Goal: Task Accomplishment & Management: Manage account settings

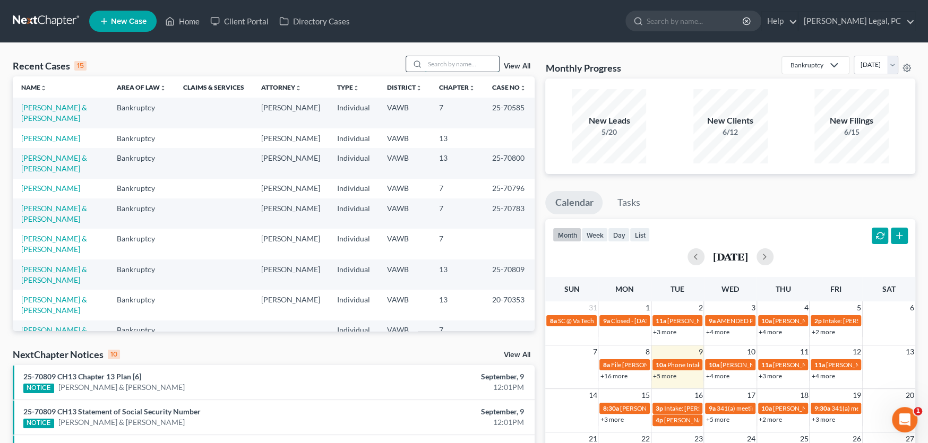
click at [451, 64] on input "search" at bounding box center [462, 63] width 74 height 15
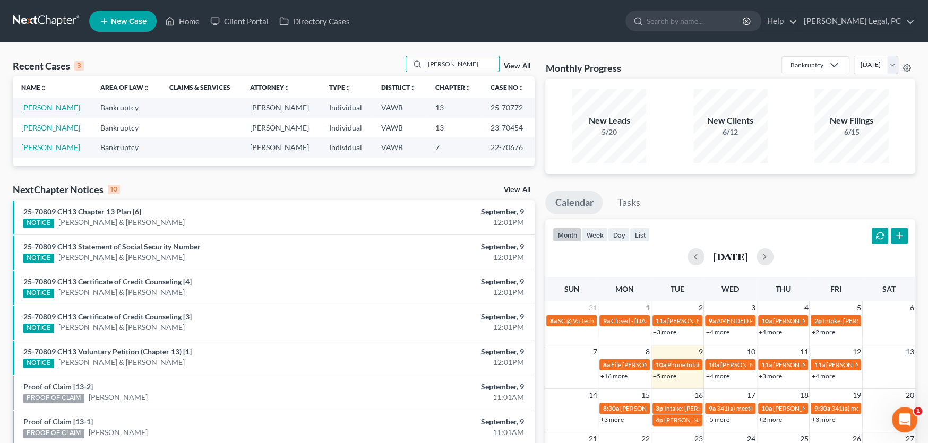
type input "dunn"
click at [29, 108] on link "Dunn, Mark" at bounding box center [50, 107] width 59 height 9
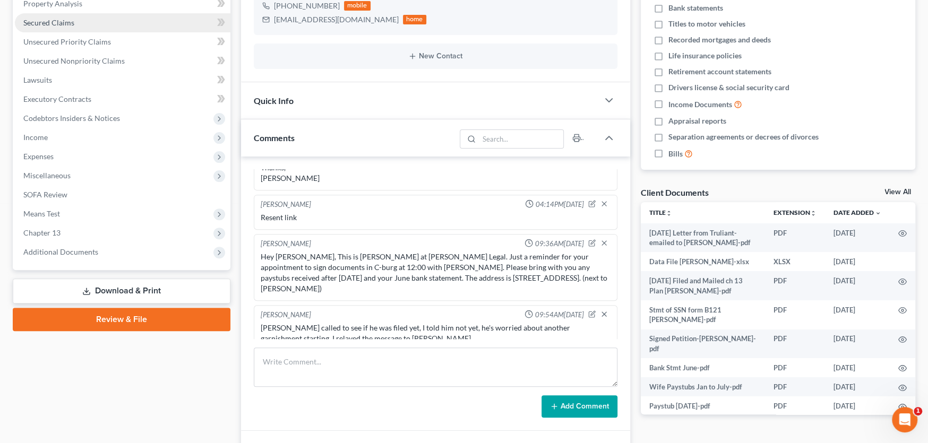
scroll to position [212, 0]
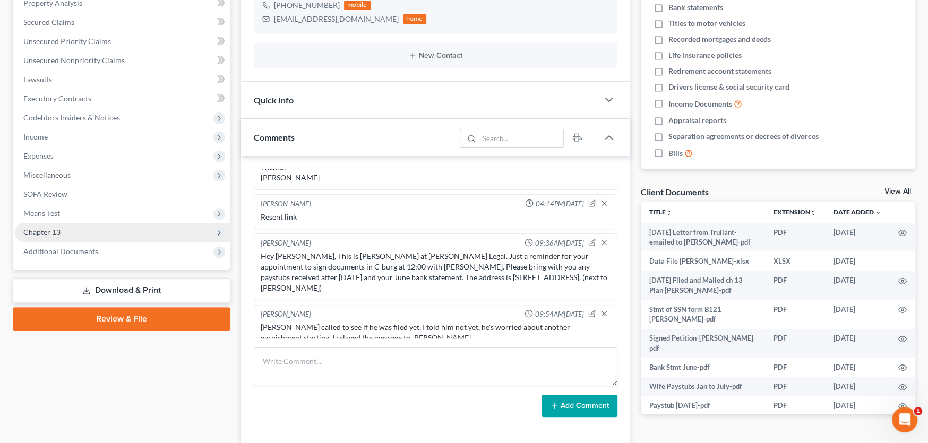
click at [55, 229] on span "Chapter 13" at bounding box center [41, 232] width 37 height 9
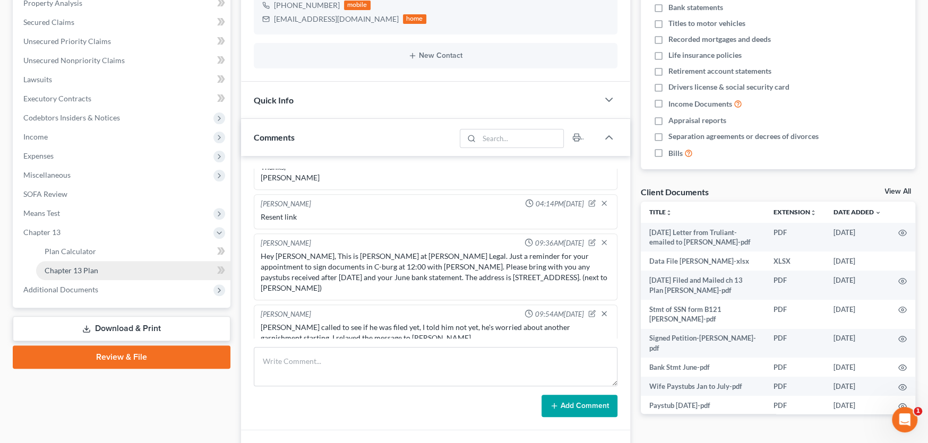
click at [72, 271] on span "Chapter 13 Plan" at bounding box center [72, 270] width 54 height 9
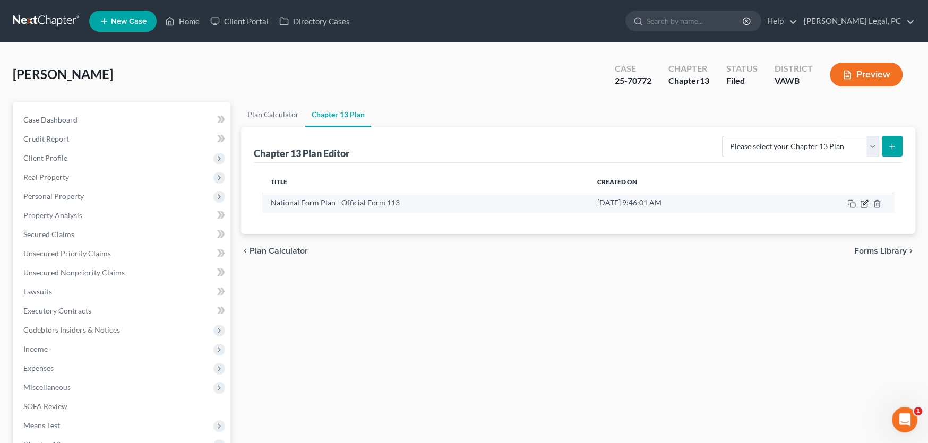
click at [864, 200] on icon "button" at bounding box center [864, 204] width 8 height 8
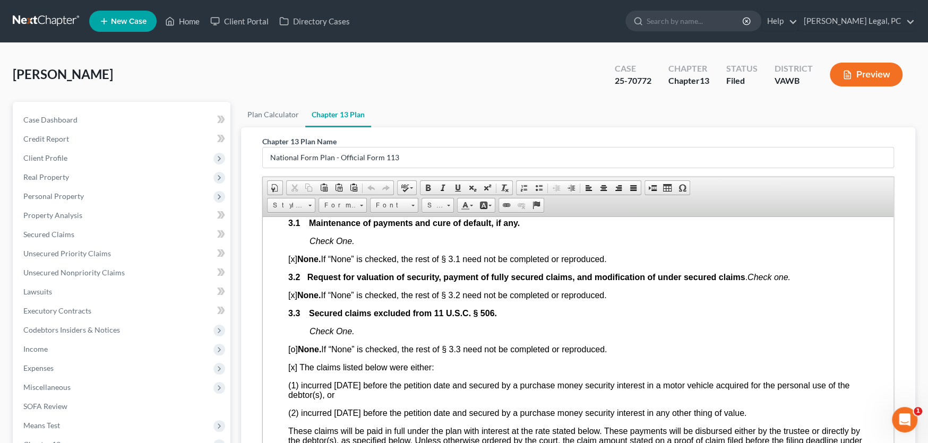
click at [23, 16] on link at bounding box center [47, 21] width 68 height 19
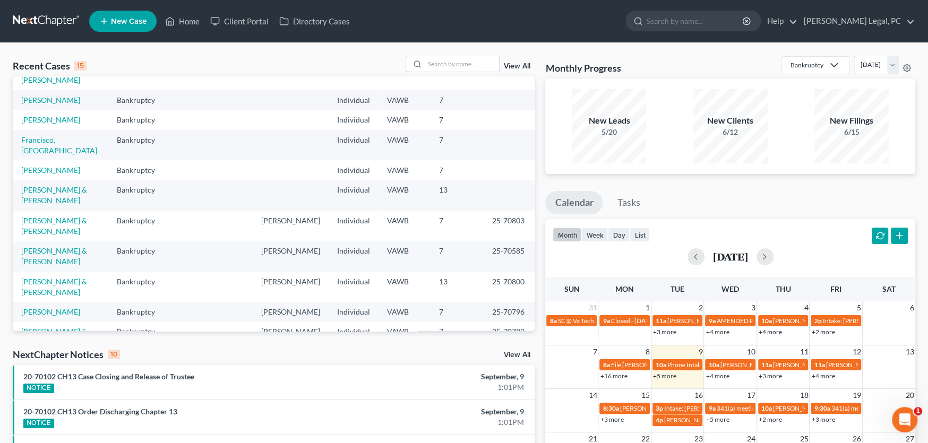
scroll to position [115, 0]
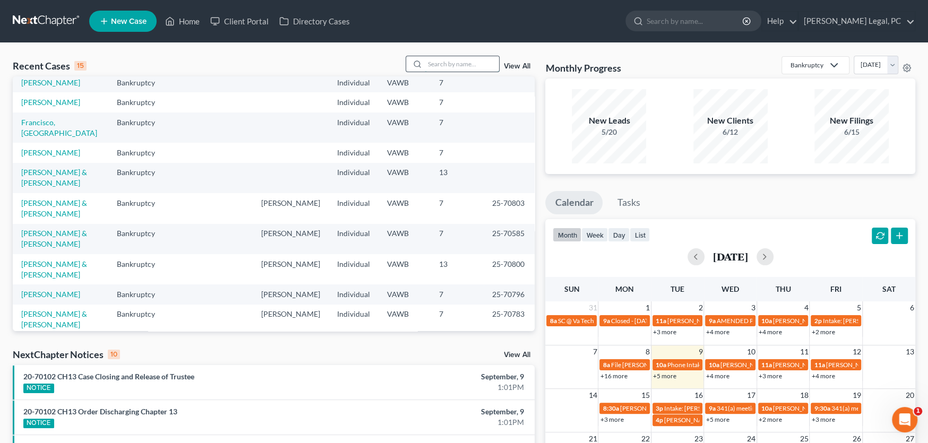
click at [431, 69] on input "search" at bounding box center [462, 63] width 74 height 15
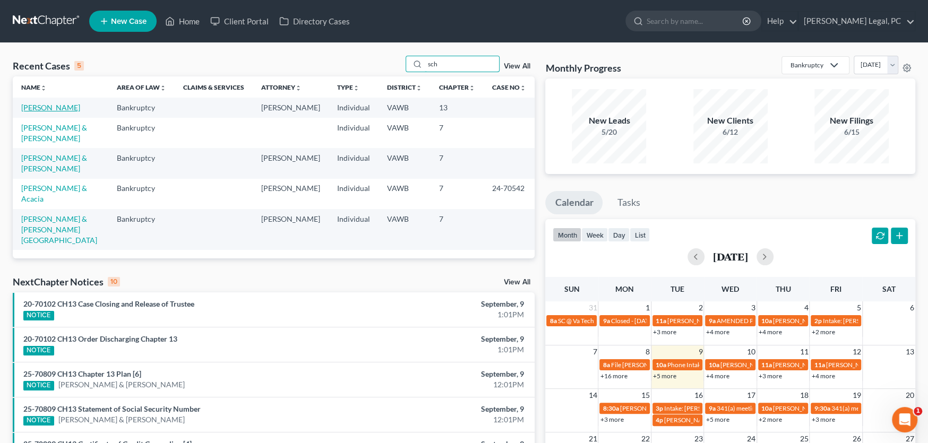
type input "sch"
click at [55, 108] on link "Schall, Philip" at bounding box center [50, 107] width 59 height 9
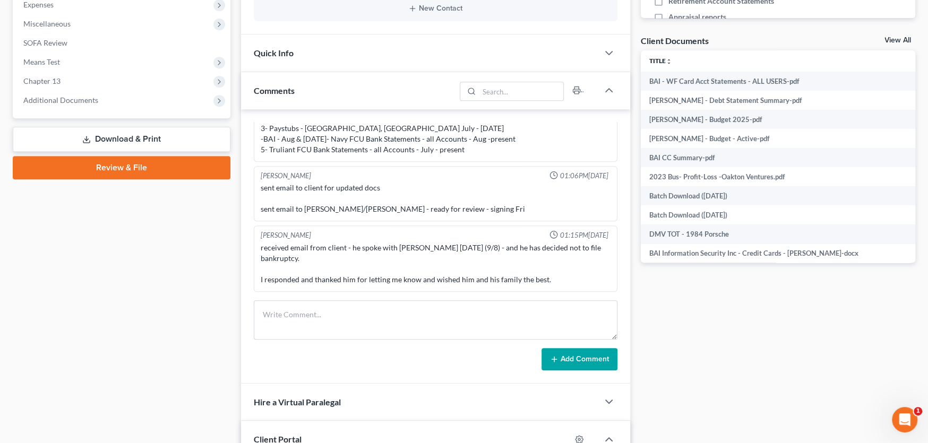
scroll to position [372, 0]
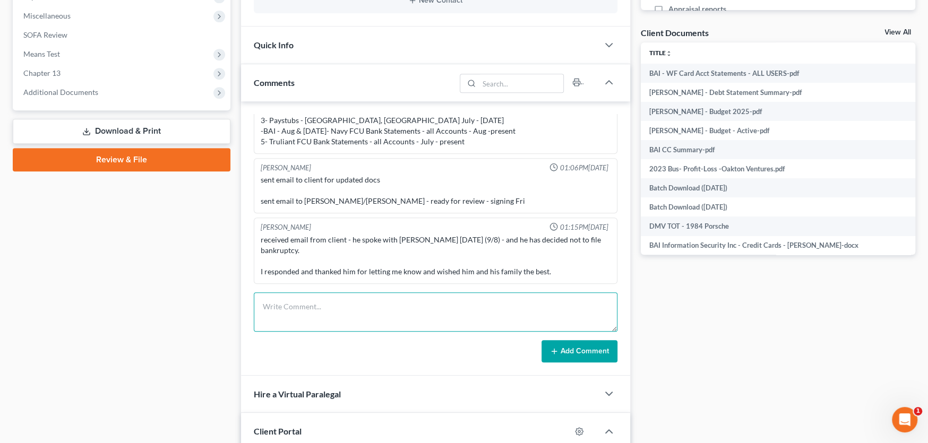
click at [274, 307] on textarea at bounding box center [436, 311] width 364 height 39
paste textarea "Hi! I have completed Philip Schall's case and sent him an email for updated doc…"
type textarea "Hi! I have completed Philip Schall's case and sent him an email for updated doc…"
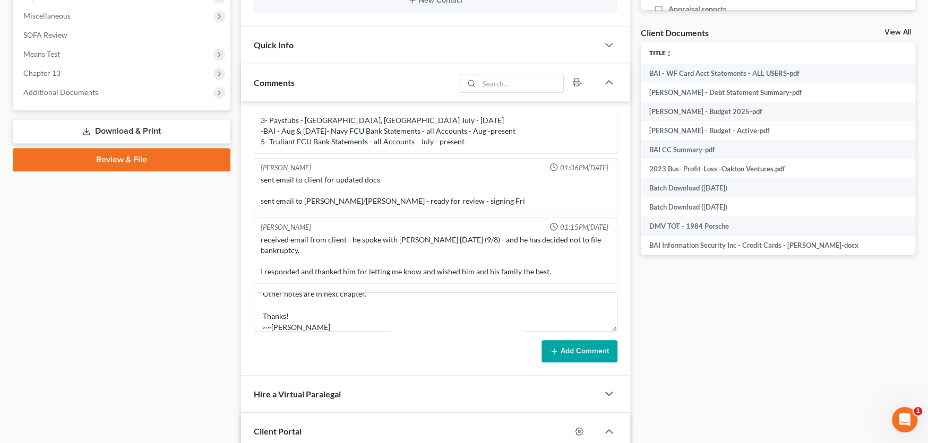
click at [572, 356] on button "Add Comment" at bounding box center [579, 351] width 76 height 22
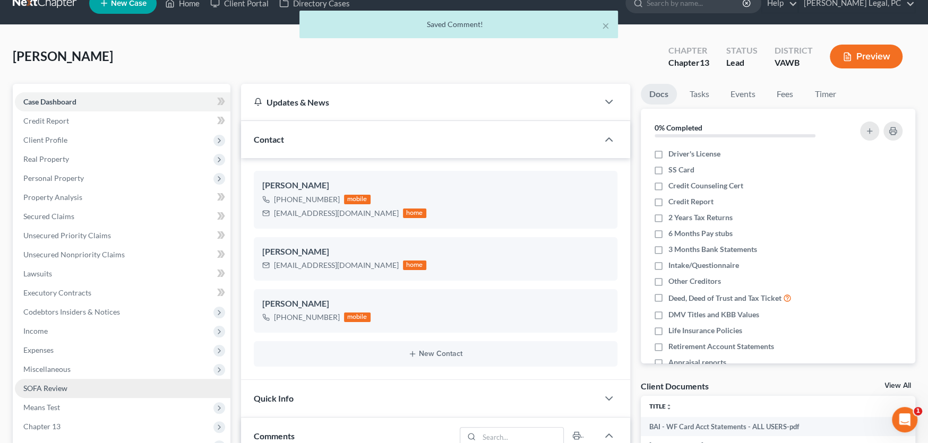
scroll to position [0, 0]
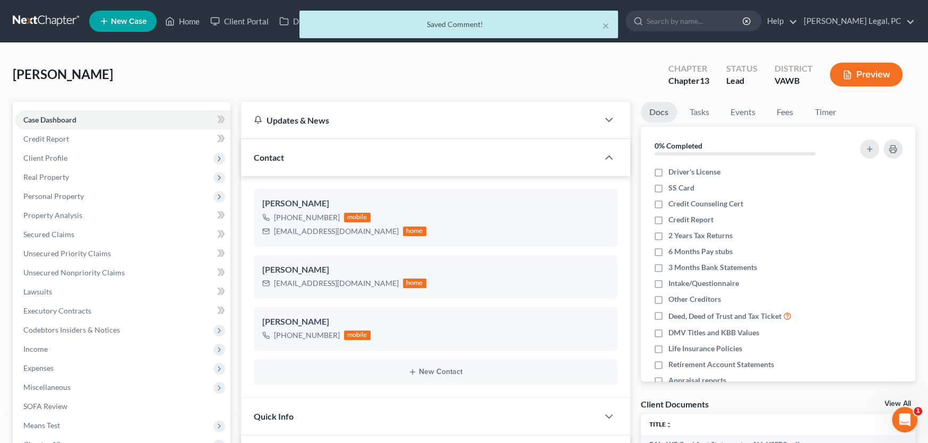
click at [31, 22] on div "× Saved Comment!" at bounding box center [459, 27] width 928 height 33
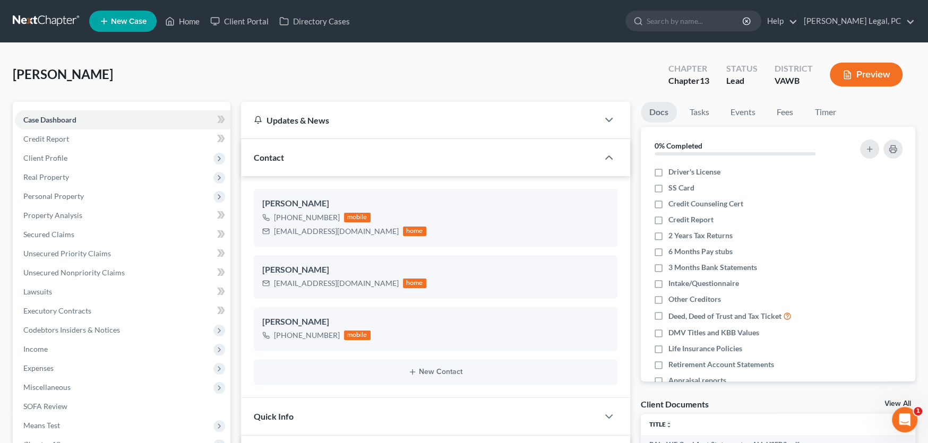
click at [55, 19] on link at bounding box center [47, 21] width 68 height 19
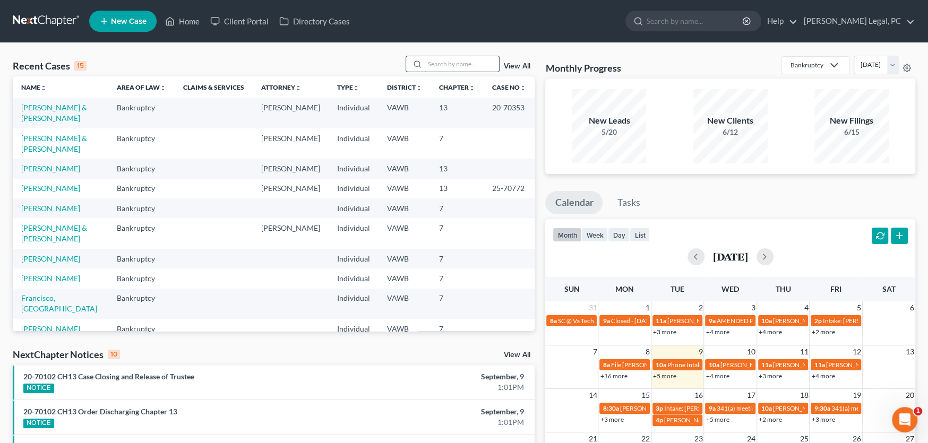
click at [450, 59] on input "search" at bounding box center [462, 63] width 74 height 15
type input "s"
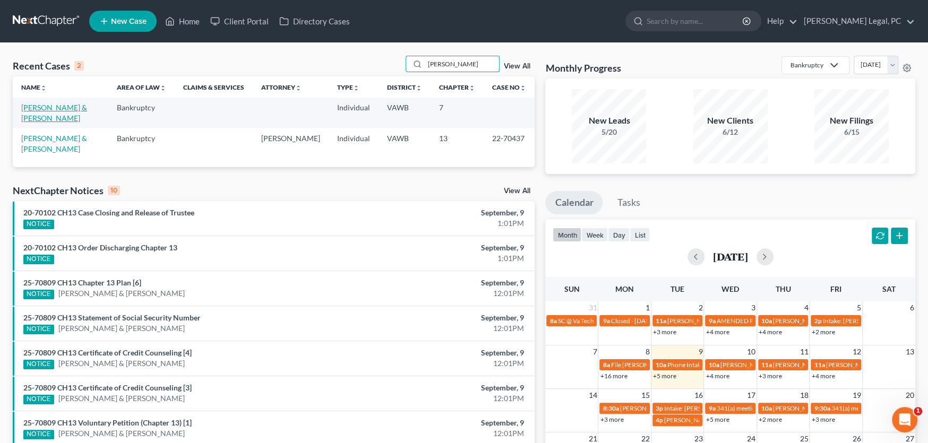
type input "pugh"
click at [38, 104] on link "Pugh, Franklin & Stephanie" at bounding box center [54, 113] width 66 height 20
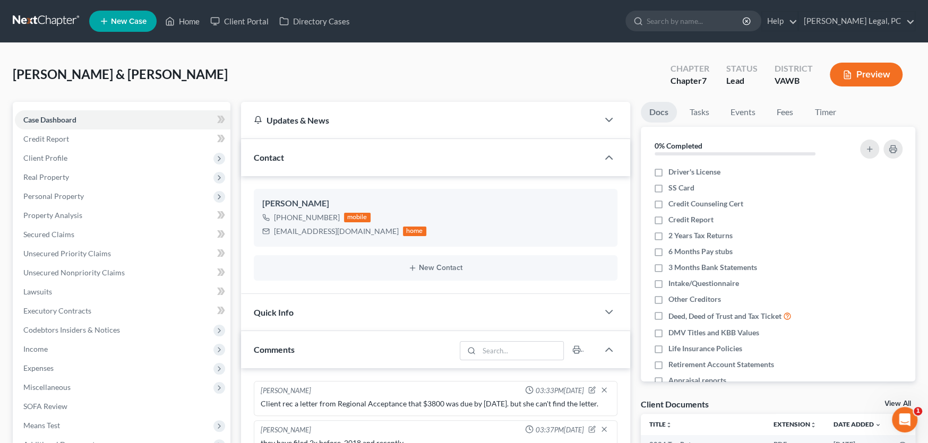
click at [41, 17] on link at bounding box center [47, 21] width 68 height 19
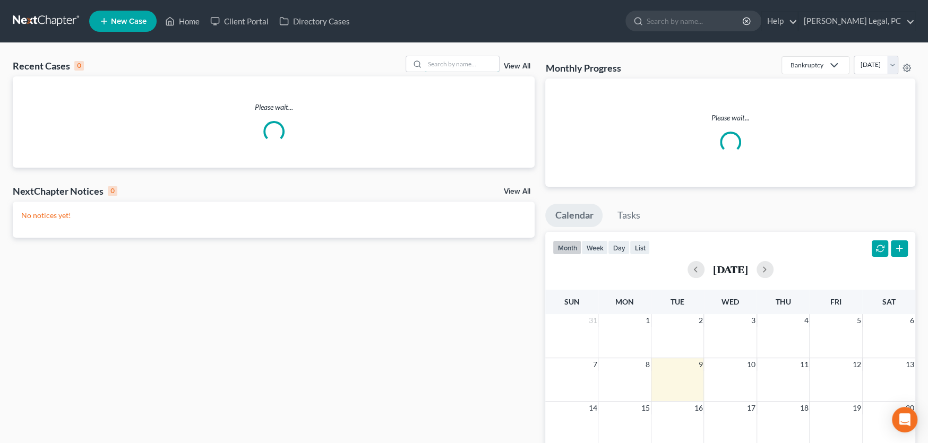
click at [449, 67] on input "search" at bounding box center [462, 63] width 74 height 15
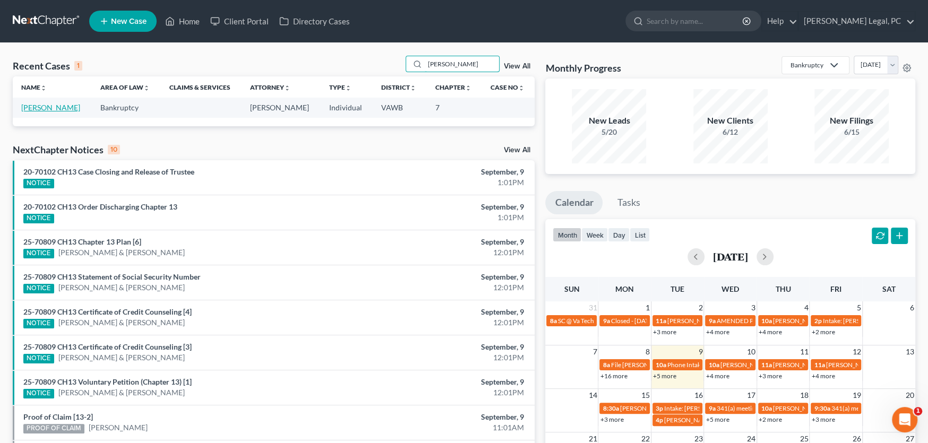
type input "cranford"
click at [56, 108] on link "Cranford, Kelly" at bounding box center [50, 107] width 59 height 9
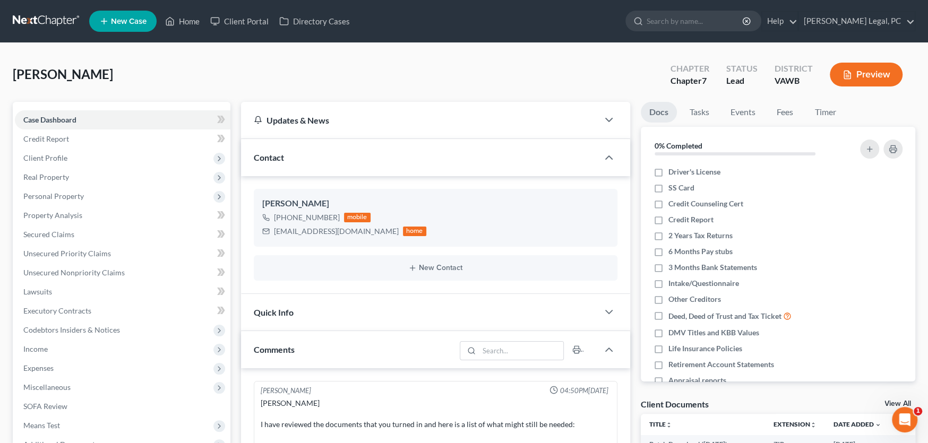
click at [31, 20] on link at bounding box center [47, 21] width 68 height 19
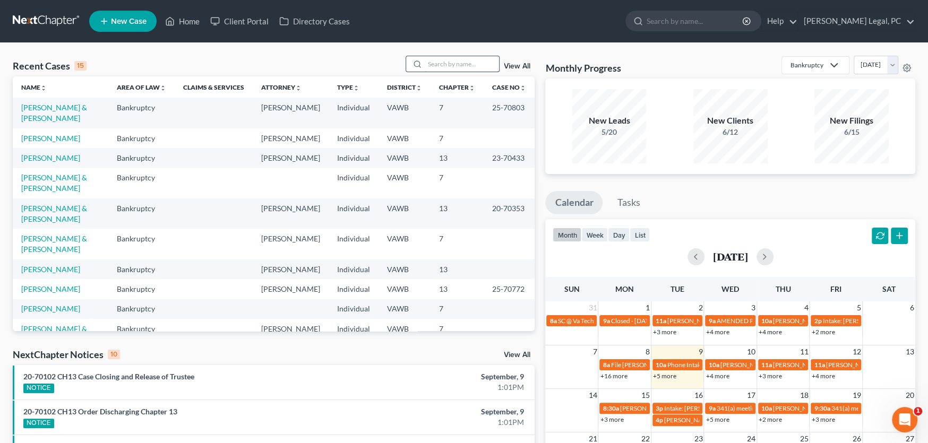
click at [428, 62] on input "search" at bounding box center [462, 63] width 74 height 15
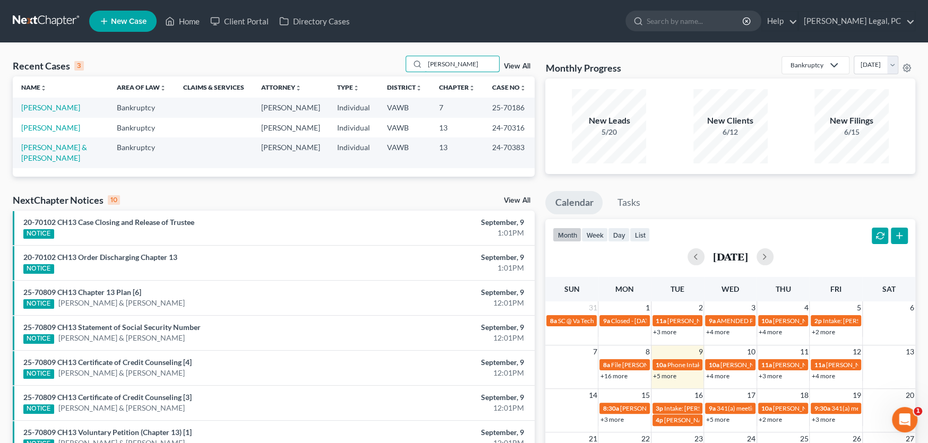
drag, startPoint x: 455, startPoint y: 64, endPoint x: 353, endPoint y: 67, distance: 102.0
click at [353, 67] on div "Recent Cases 3 Ross View All" at bounding box center [274, 66] width 522 height 21
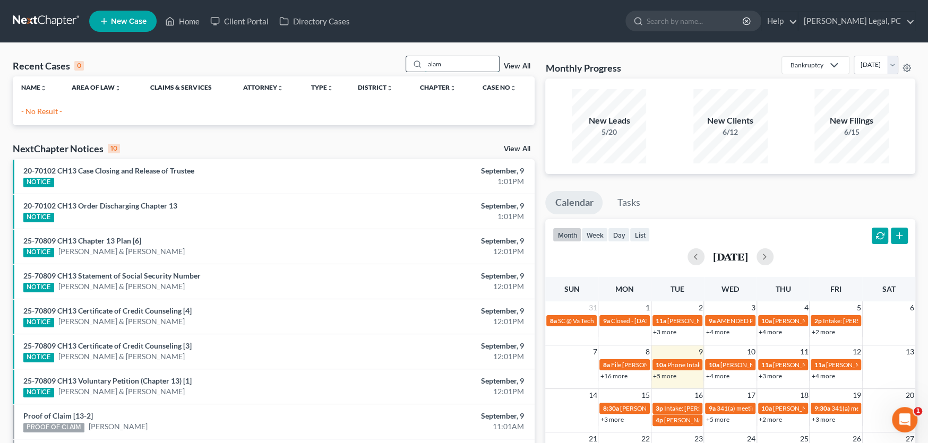
drag, startPoint x: 450, startPoint y: 64, endPoint x: 409, endPoint y: 64, distance: 41.4
click at [409, 64] on div "alam" at bounding box center [453, 64] width 94 height 16
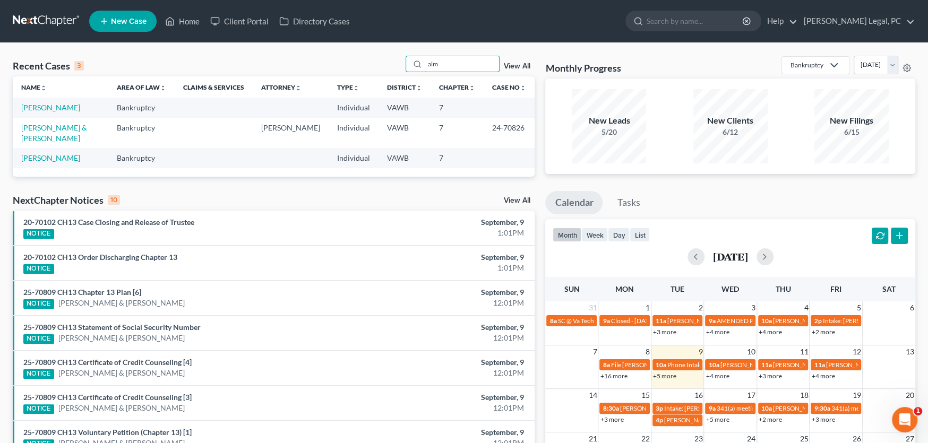
drag, startPoint x: 455, startPoint y: 67, endPoint x: 356, endPoint y: 65, distance: 99.3
click at [356, 65] on div "Recent Cases 3 alm View All" at bounding box center [274, 66] width 522 height 21
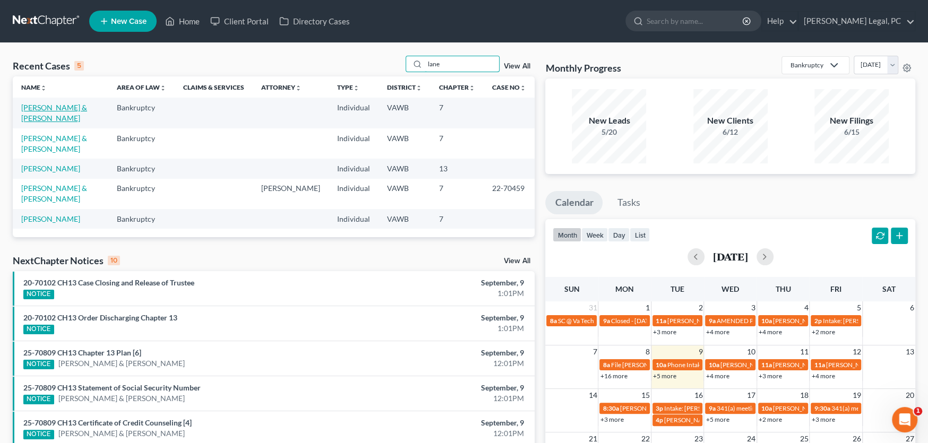
type input "lane"
click at [63, 107] on link "[PERSON_NAME] & [PERSON_NAME]" at bounding box center [54, 113] width 66 height 20
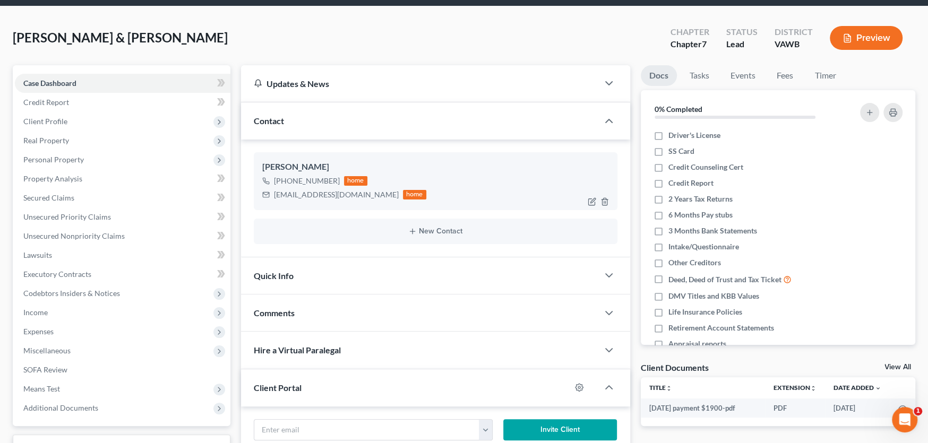
scroll to position [153, 0]
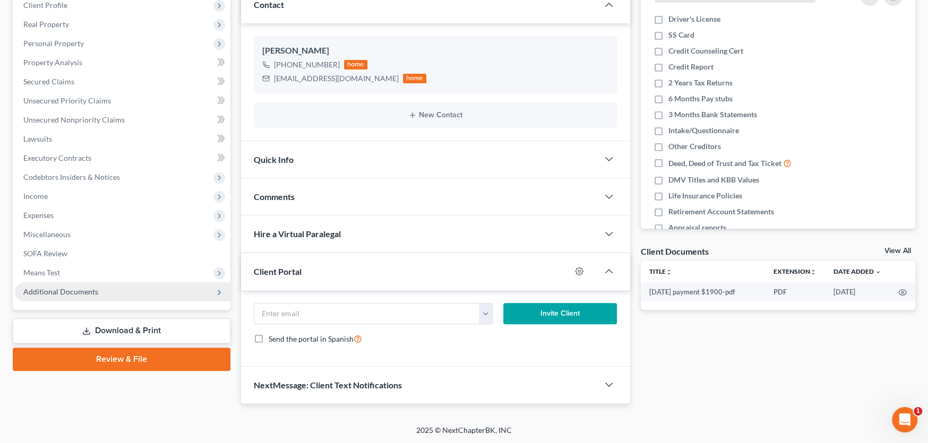
click at [97, 290] on span "Additional Documents" at bounding box center [122, 291] width 215 height 19
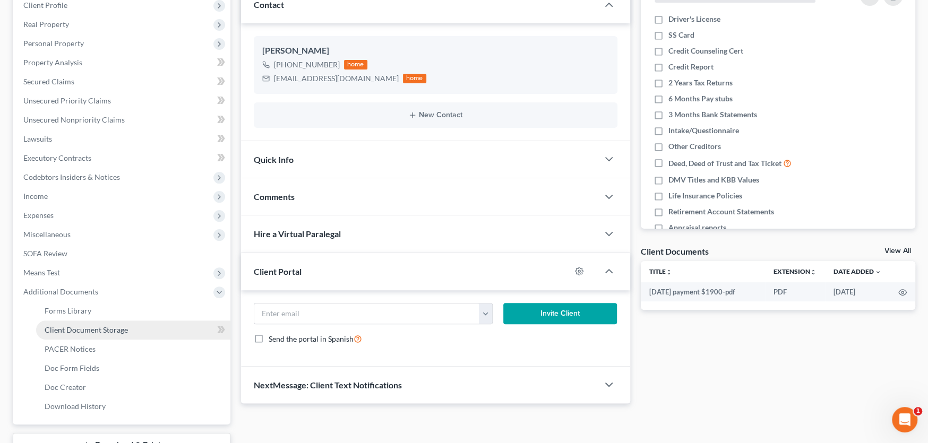
click at [112, 330] on span "Client Document Storage" at bounding box center [86, 329] width 83 height 9
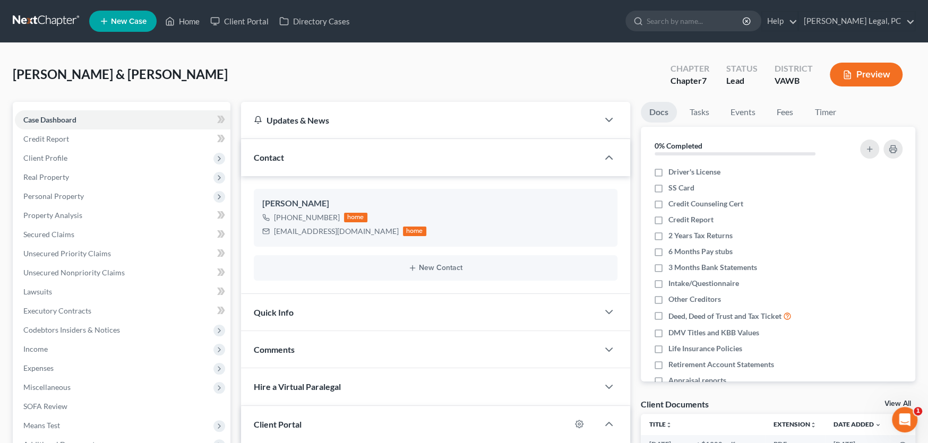
click at [41, 20] on link at bounding box center [47, 21] width 68 height 19
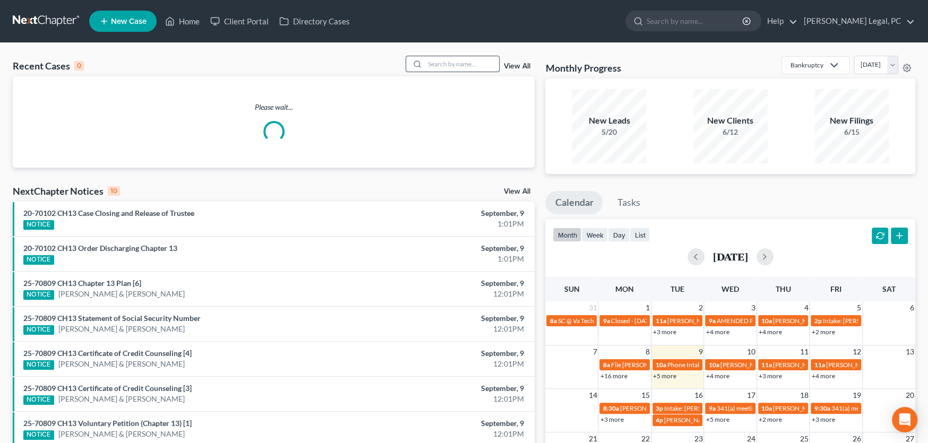
click at [443, 65] on input "search" at bounding box center [462, 63] width 74 height 15
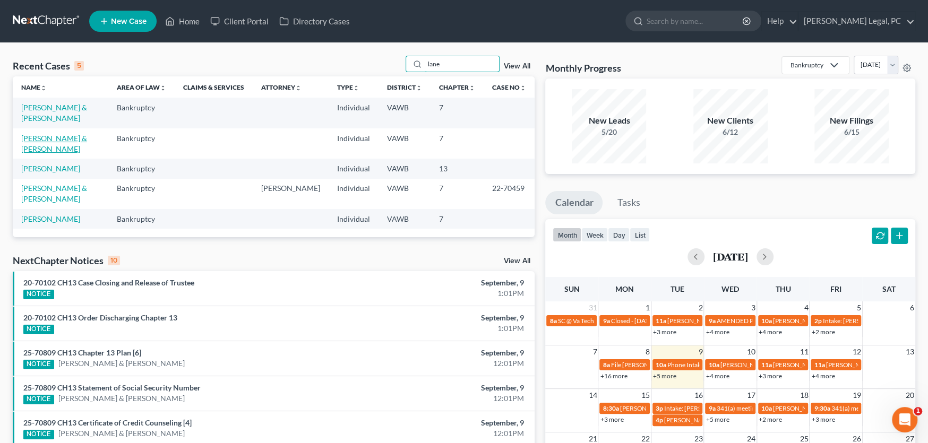
type input "lane"
click at [73, 134] on link "[PERSON_NAME] & [PERSON_NAME]" at bounding box center [54, 144] width 66 height 20
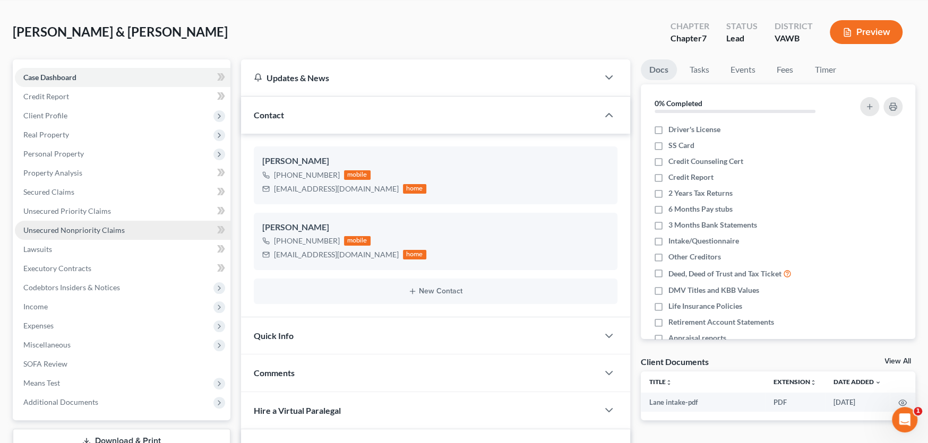
scroll to position [106, 0]
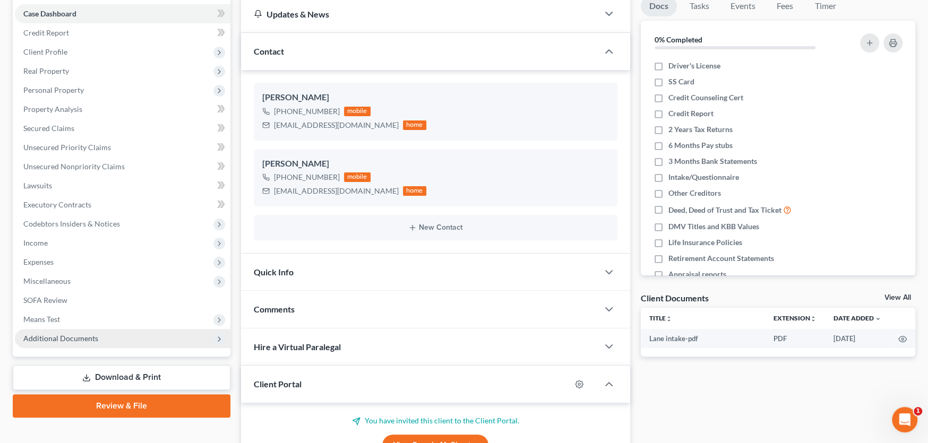
click at [82, 334] on span "Additional Documents" at bounding box center [60, 338] width 75 height 9
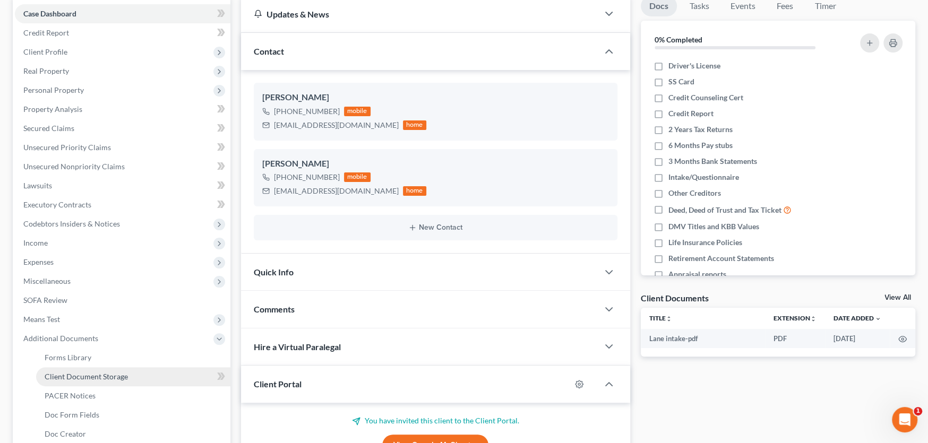
click at [96, 372] on span "Client Document Storage" at bounding box center [86, 376] width 83 height 9
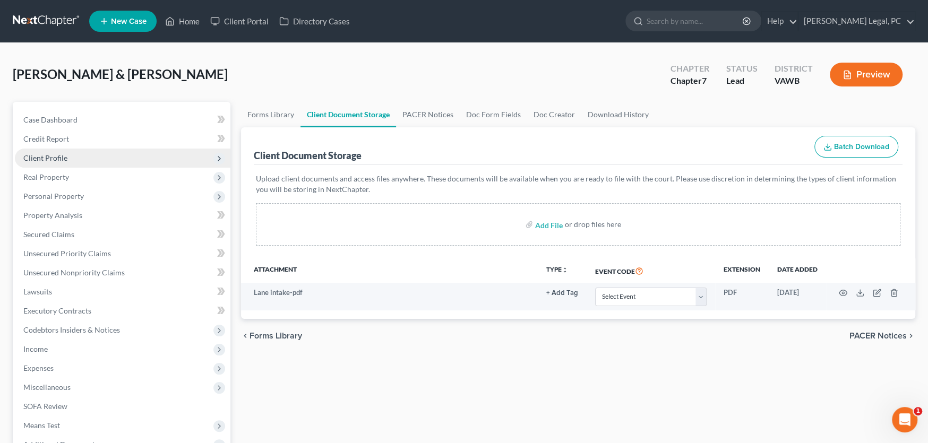
click at [50, 157] on span "Client Profile" at bounding box center [45, 157] width 44 height 9
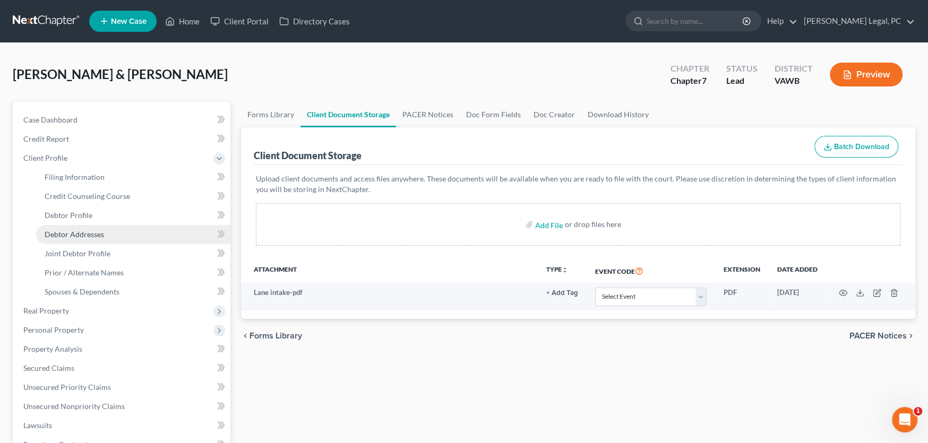
click at [79, 230] on span "Debtor Addresses" at bounding box center [74, 234] width 59 height 9
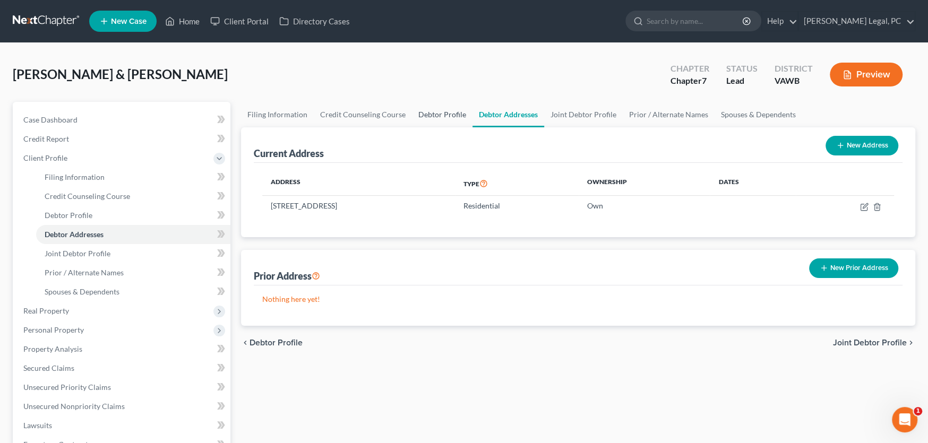
click at [418, 113] on link "Debtor Profile" at bounding box center [442, 114] width 61 height 25
select select "1"
select select "0"
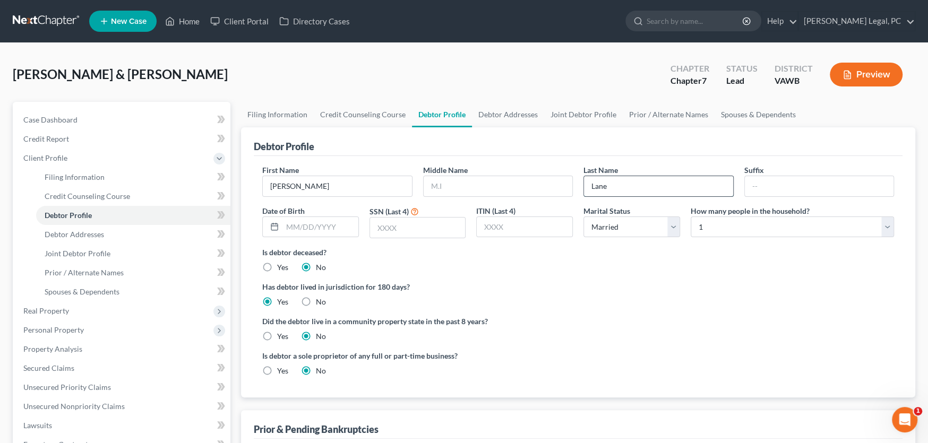
click at [623, 189] on input "Lane" at bounding box center [658, 186] width 149 height 20
type input "Lane-ARCHIVED-Dup Acct"
click at [48, 19] on link at bounding box center [47, 21] width 68 height 19
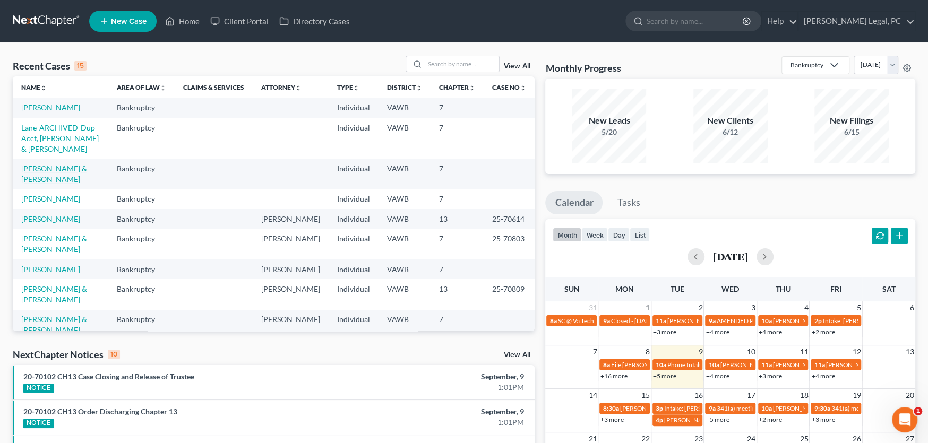
click at [72, 167] on link "[PERSON_NAME] & [PERSON_NAME]" at bounding box center [54, 174] width 66 height 20
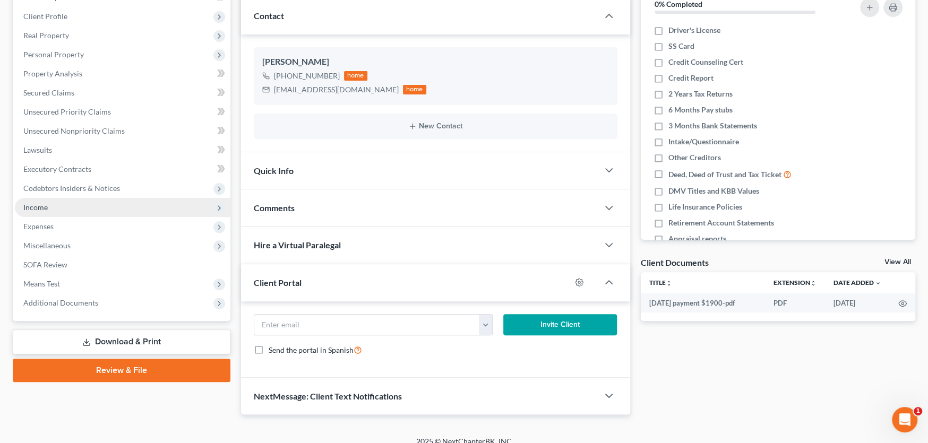
scroll to position [153, 0]
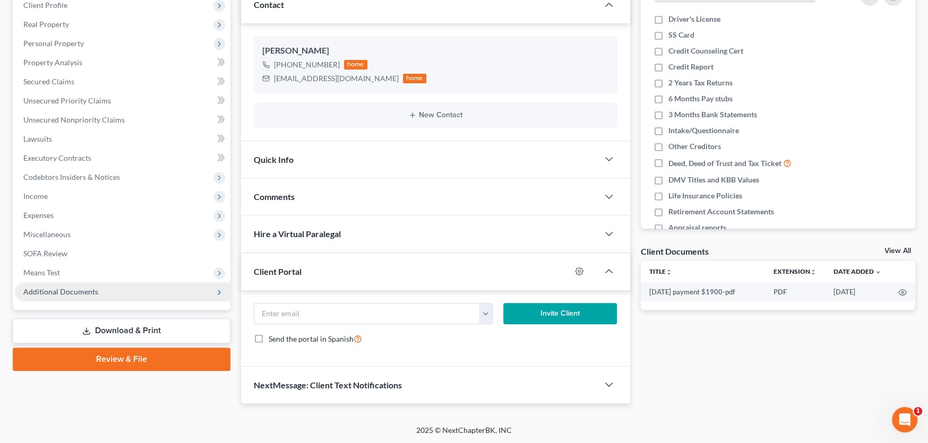
click at [71, 291] on span "Additional Documents" at bounding box center [60, 291] width 75 height 9
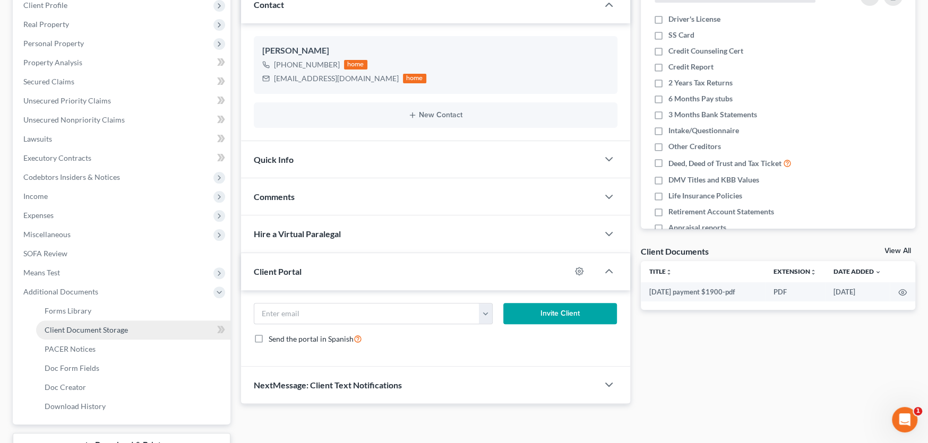
click at [76, 325] on span "Client Document Storage" at bounding box center [86, 329] width 83 height 9
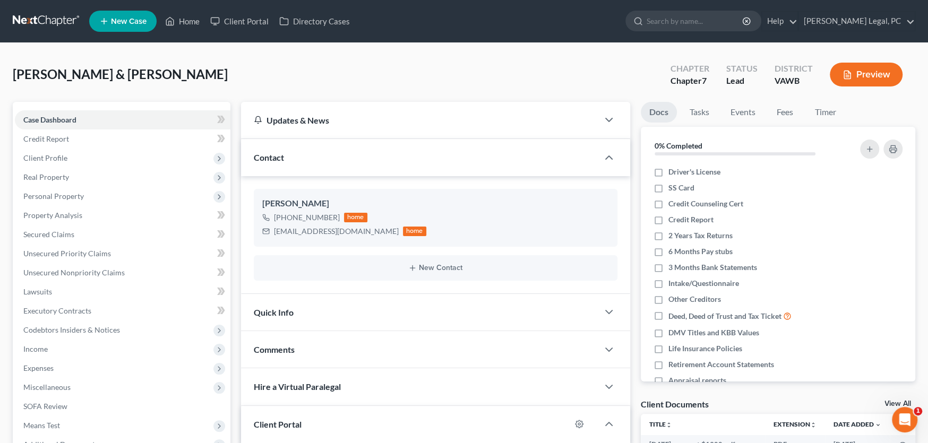
click at [23, 13] on link at bounding box center [47, 21] width 68 height 19
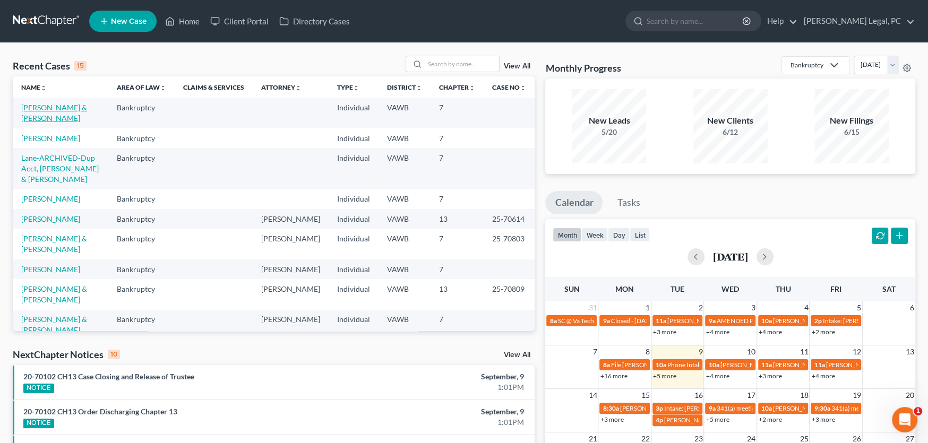
click at [48, 107] on link "[PERSON_NAME] & [PERSON_NAME]" at bounding box center [54, 113] width 66 height 20
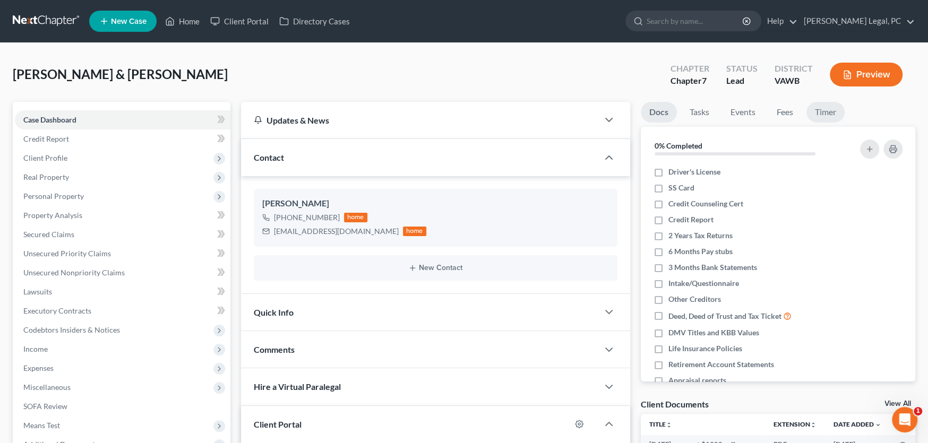
click at [822, 109] on link "Timer" at bounding box center [825, 112] width 38 height 21
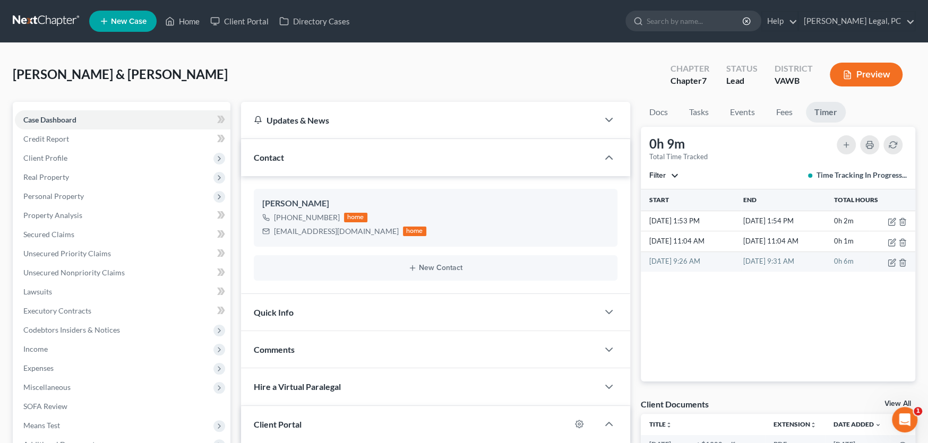
click at [805, 261] on td "[DATE] 9:31 AM" at bounding box center [786, 262] width 91 height 20
click at [753, 261] on td "[DATE] 9:31 AM" at bounding box center [786, 262] width 91 height 20
click at [685, 261] on td "[DATE] 9:26 AM" at bounding box center [691, 262] width 100 height 20
click at [255, 21] on link "Client Portal" at bounding box center [239, 21] width 69 height 19
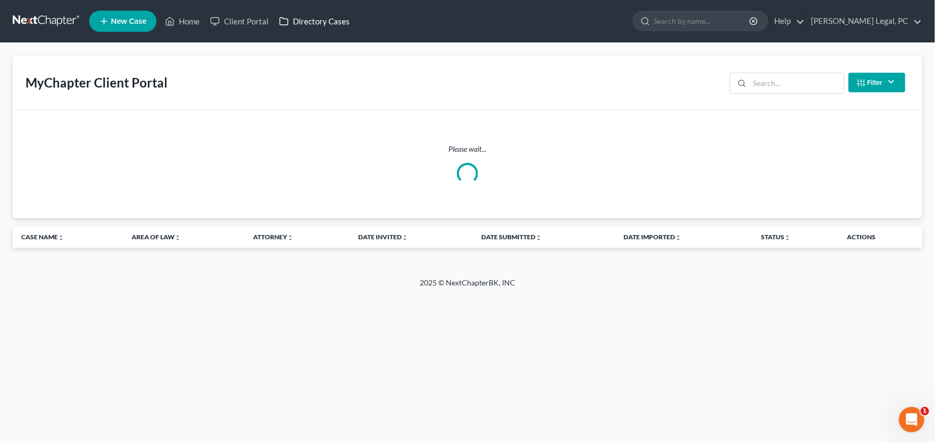
click at [302, 21] on link "Directory Cases" at bounding box center [314, 21] width 81 height 19
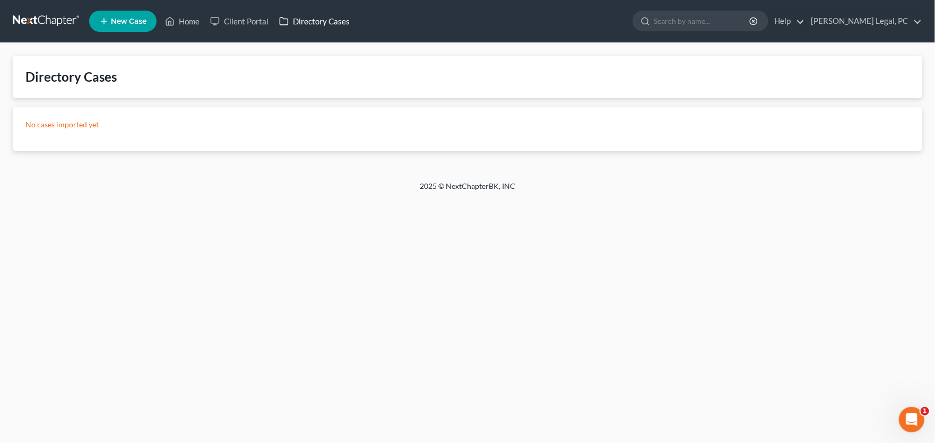
click at [317, 21] on link "Directory Cases" at bounding box center [314, 21] width 81 height 19
click at [40, 14] on link at bounding box center [47, 21] width 68 height 19
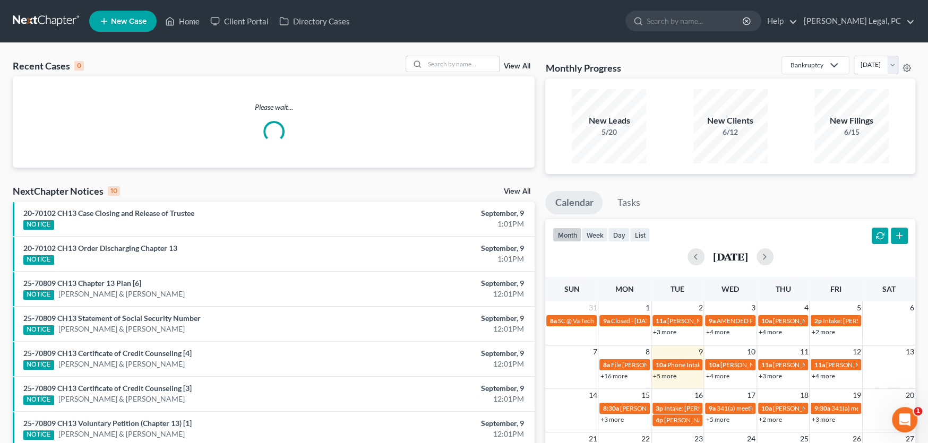
click at [516, 64] on link "View All" at bounding box center [517, 66] width 27 height 7
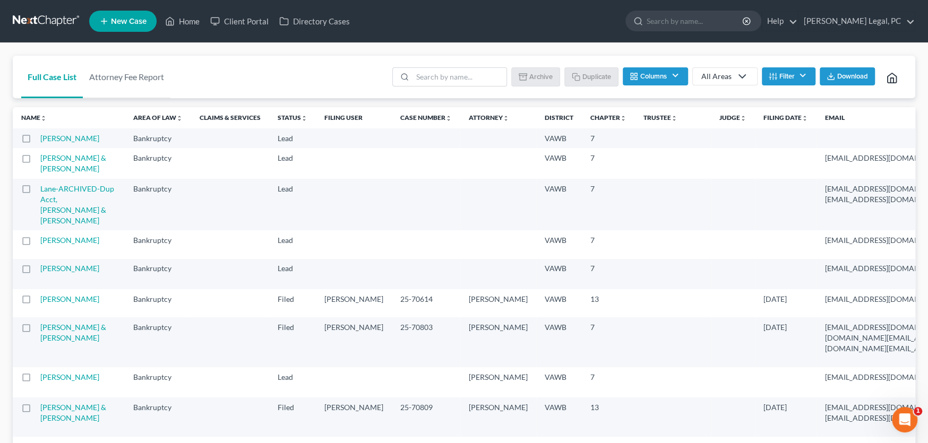
click at [36, 161] on label at bounding box center [36, 161] width 0 height 0
click at [40, 160] on input "checkbox" at bounding box center [43, 156] width 7 height 7
click at [539, 73] on button "Archive" at bounding box center [537, 76] width 48 height 18
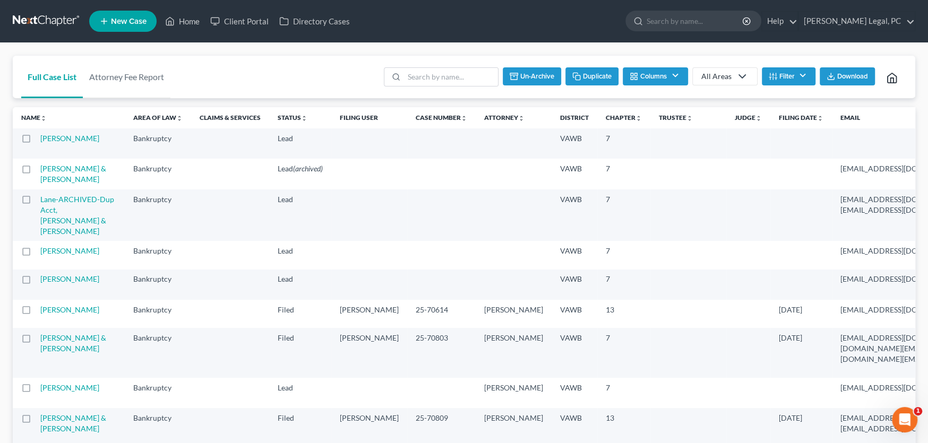
checkbox input "false"
click at [57, 241] on td "Lane-ARCHIVED-Dup Acct, [PERSON_NAME] & [PERSON_NAME]" at bounding box center [82, 214] width 84 height 51
click at [54, 236] on td "Lane-ARCHIVED-Dup Acct, Michael & Lane, Debbie" at bounding box center [82, 214] width 84 height 51
click at [55, 236] on link "Lane-ARCHIVED-Dup Acct, Michael & Lane, Debbie" at bounding box center [77, 215] width 74 height 41
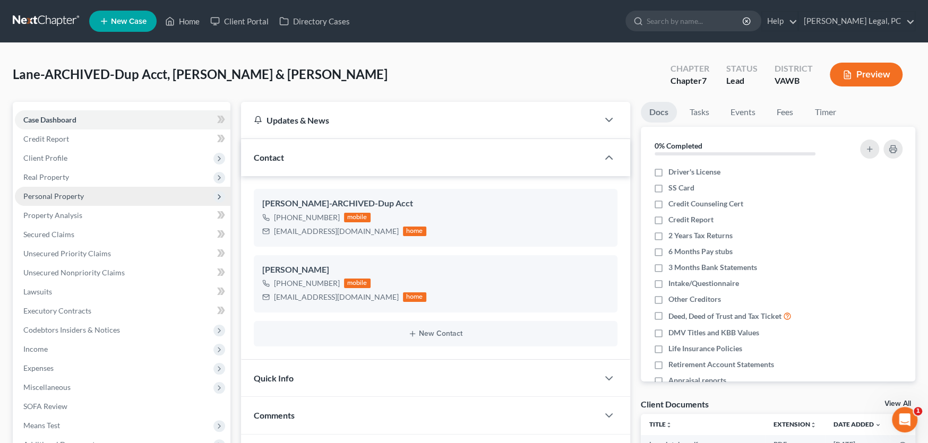
click at [42, 192] on span "Personal Property" at bounding box center [53, 196] width 61 height 9
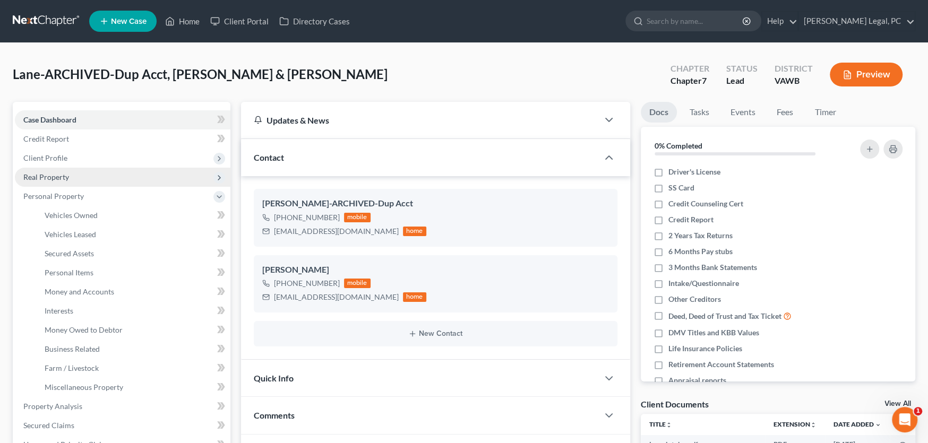
click at [44, 181] on span "Real Property" at bounding box center [122, 177] width 215 height 19
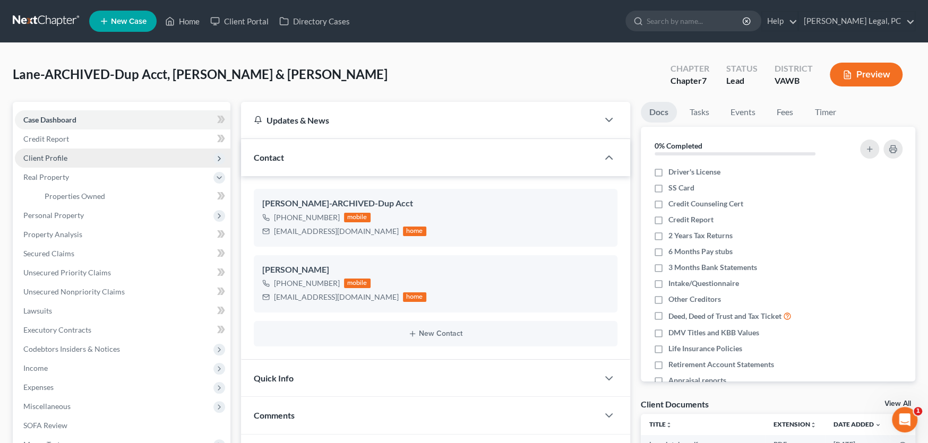
click at [49, 161] on span "Client Profile" at bounding box center [122, 158] width 215 height 19
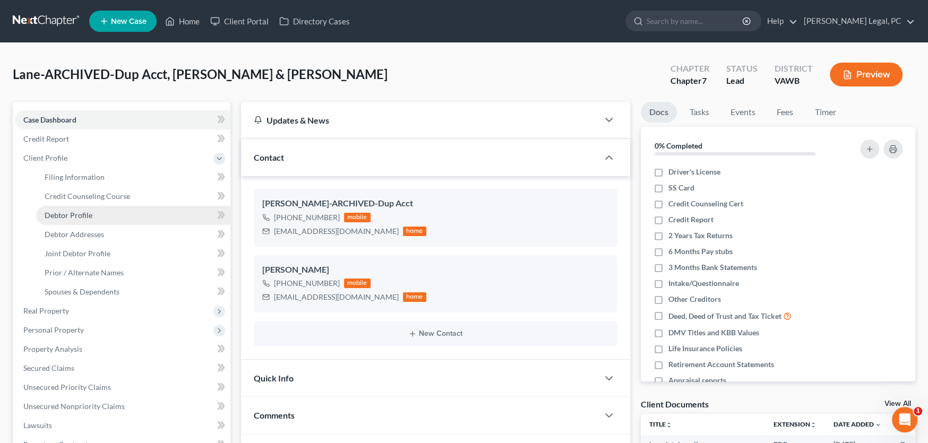
click at [65, 213] on span "Debtor Profile" at bounding box center [69, 215] width 48 height 9
select select "1"
select select "0"
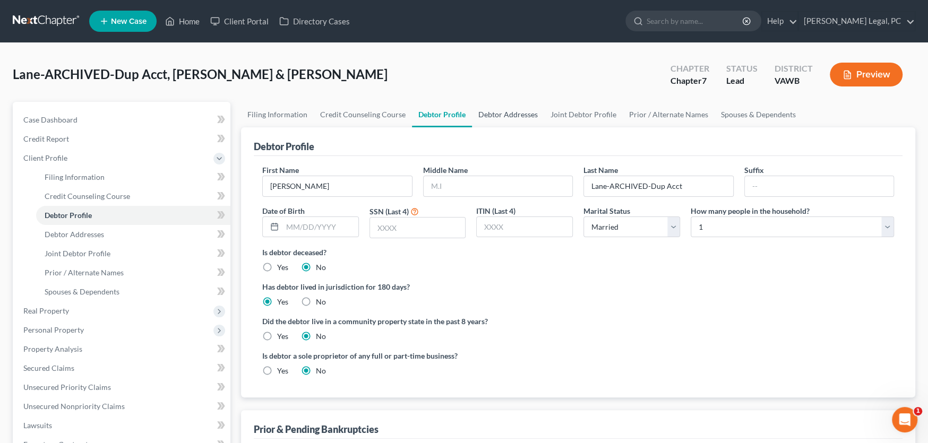
click at [510, 112] on link "Debtor Addresses" at bounding box center [508, 114] width 72 height 25
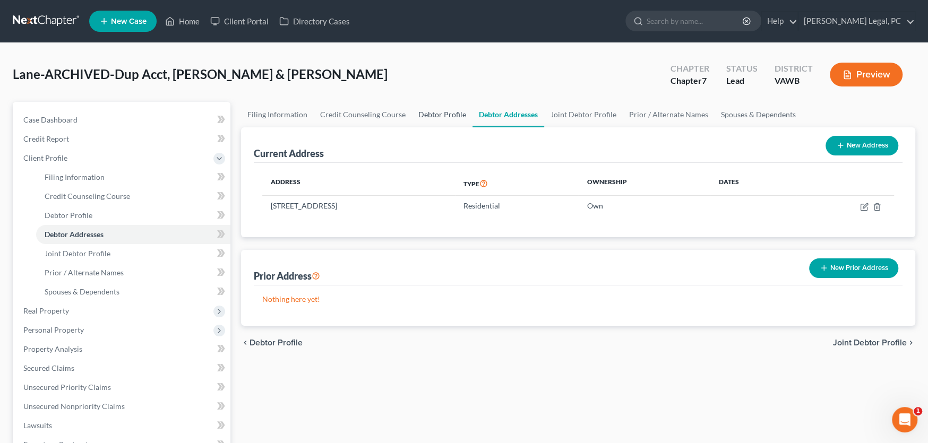
click at [427, 113] on link "Debtor Profile" at bounding box center [442, 114] width 61 height 25
select select "1"
select select "0"
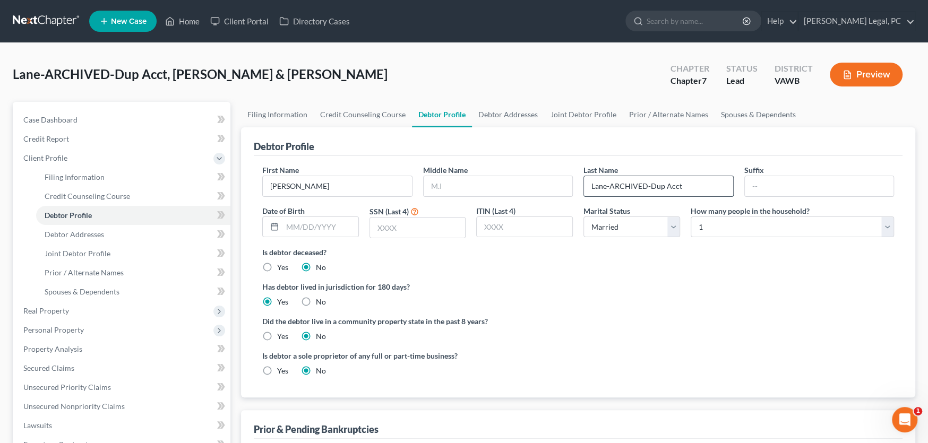
drag, startPoint x: 608, startPoint y: 187, endPoint x: 720, endPoint y: 180, distance: 112.7
click at [720, 180] on input "Lane-ARCHIVED-Dup Acct" at bounding box center [658, 186] width 149 height 20
type input "Lane"
click at [207, 89] on div "Lane-ARCHIVED-Dup Acct, Michael & Lane, Debbie Upgraded Chapter Chapter 7 Statu…" at bounding box center [464, 79] width 902 height 46
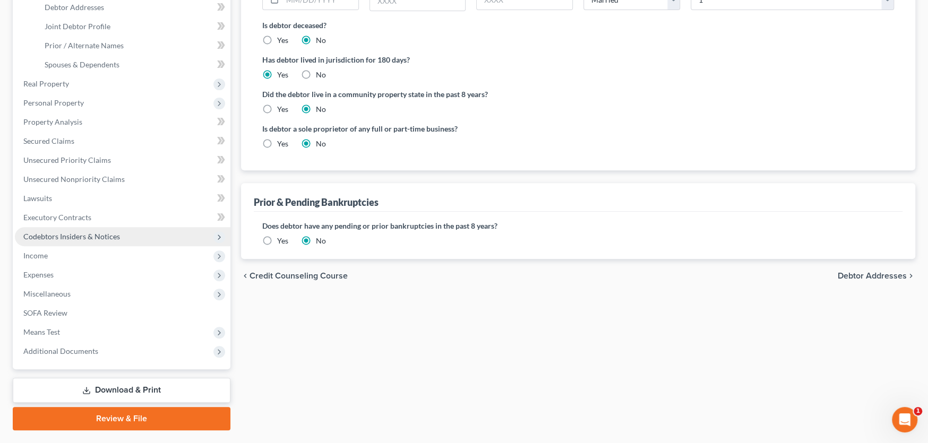
scroll to position [253, 0]
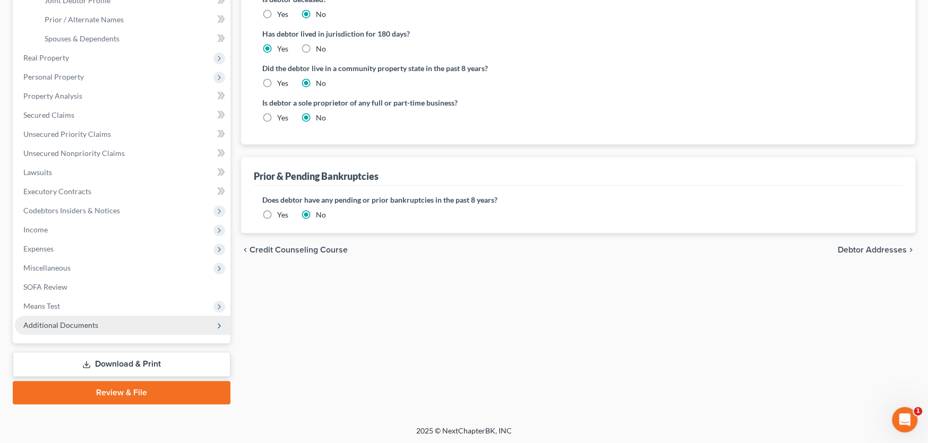
click at [66, 321] on span "Additional Documents" at bounding box center [60, 325] width 75 height 9
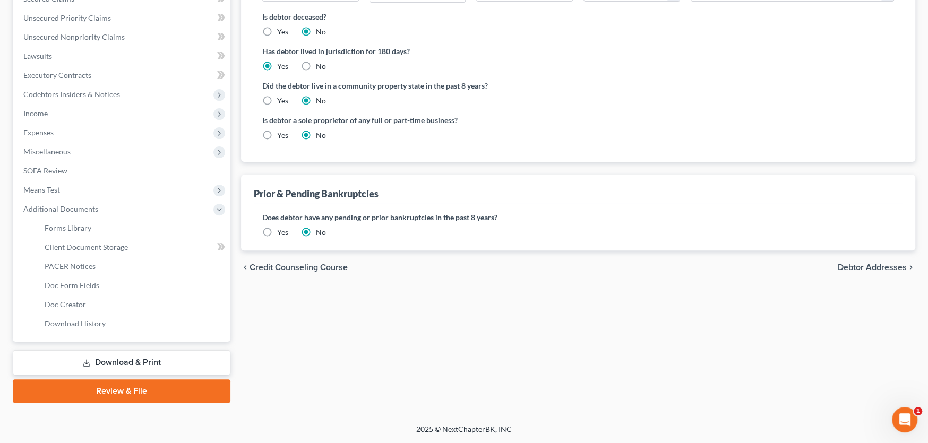
scroll to position [235, 0]
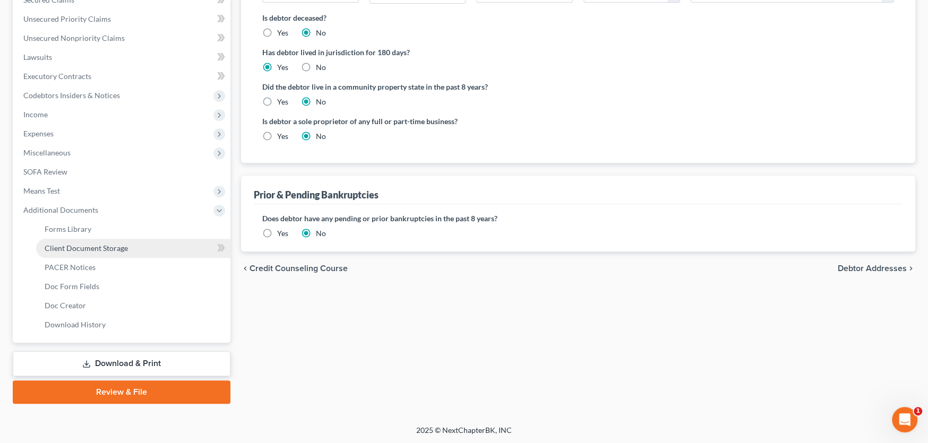
click at [128, 248] on link "Client Document Storage" at bounding box center [133, 248] width 194 height 19
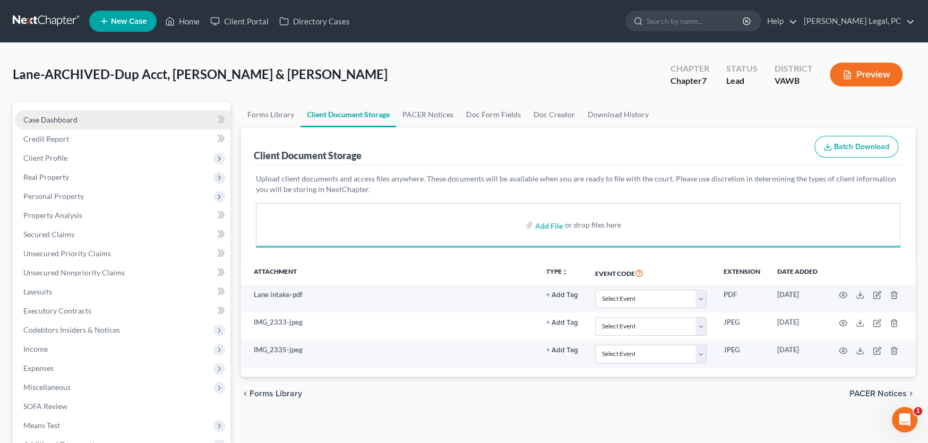
click at [72, 120] on span "Case Dashboard" at bounding box center [50, 119] width 54 height 9
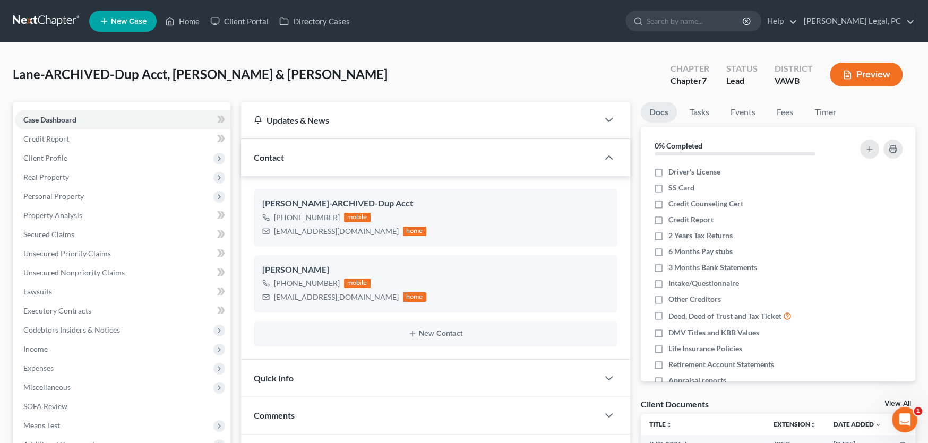
click at [53, 14] on link at bounding box center [47, 21] width 68 height 19
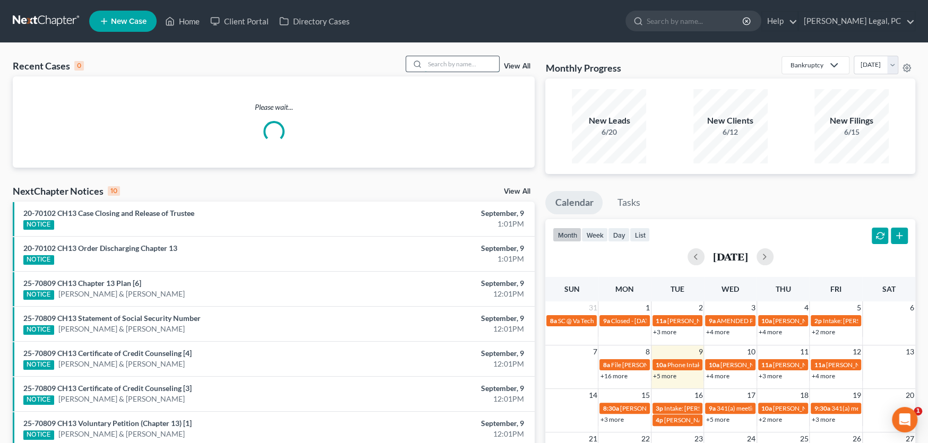
click at [428, 65] on input "search" at bounding box center [462, 63] width 74 height 15
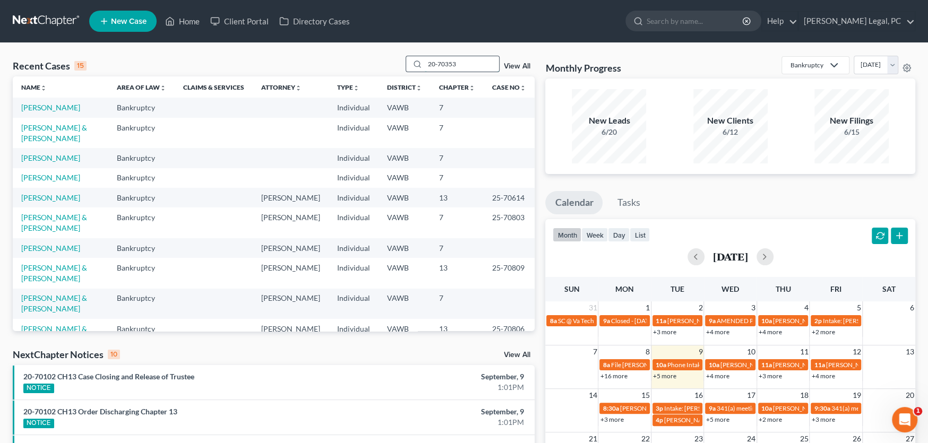
type input "20-70353"
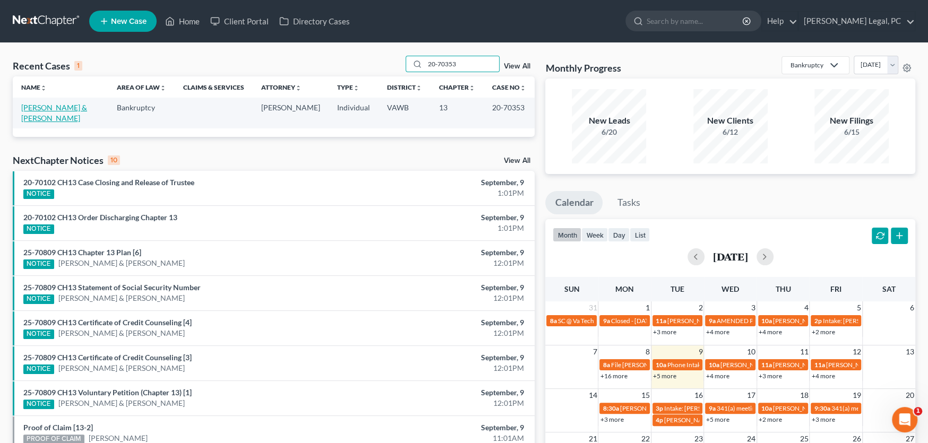
click at [87, 107] on link "[PERSON_NAME] & [PERSON_NAME]" at bounding box center [54, 113] width 66 height 20
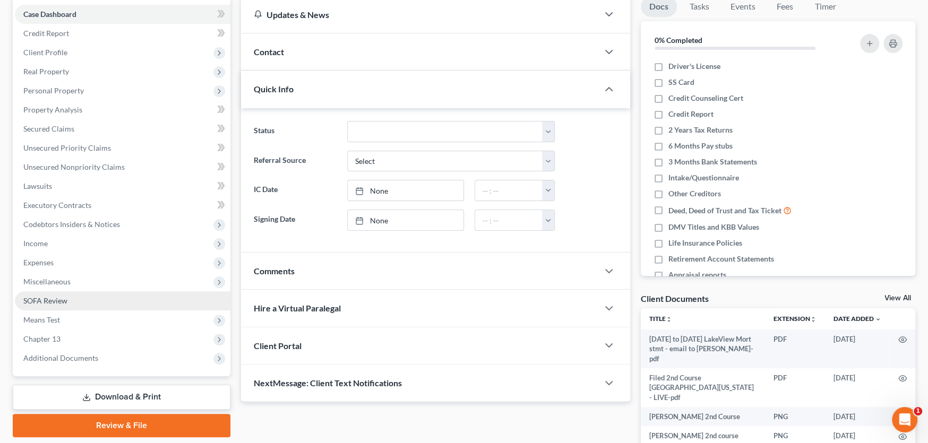
scroll to position [106, 0]
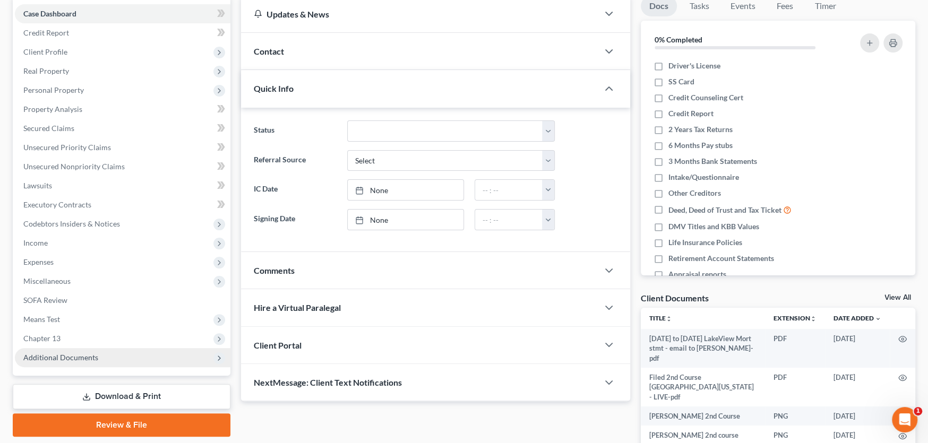
click at [85, 359] on span "Additional Documents" at bounding box center [60, 357] width 75 height 9
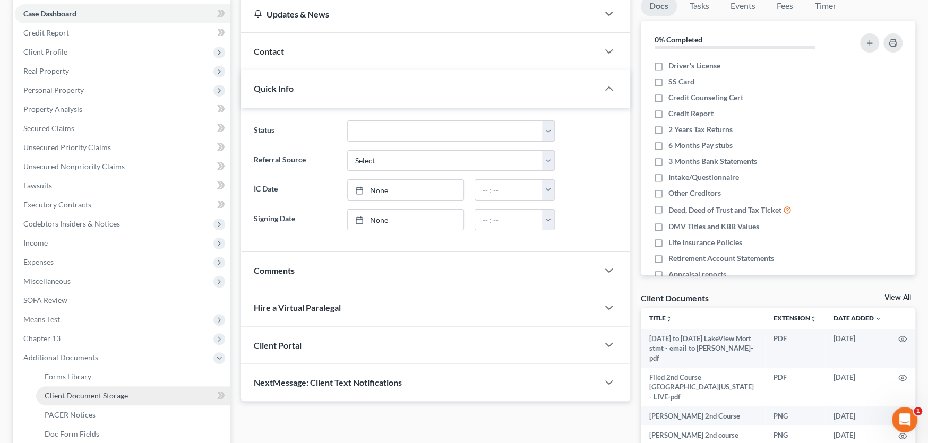
click at [85, 394] on span "Client Document Storage" at bounding box center [86, 395] width 83 height 9
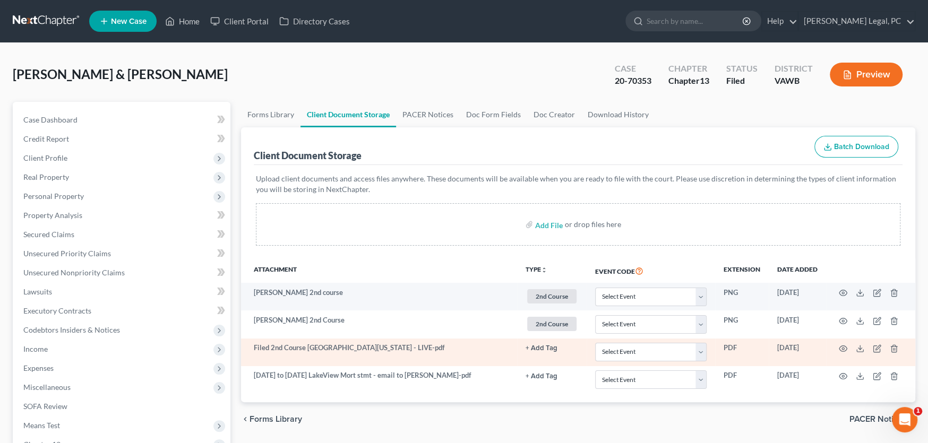
click at [350, 354] on td "Filed 2nd Course Western District of Virginia - LIVE-pdf" at bounding box center [379, 353] width 276 height 28
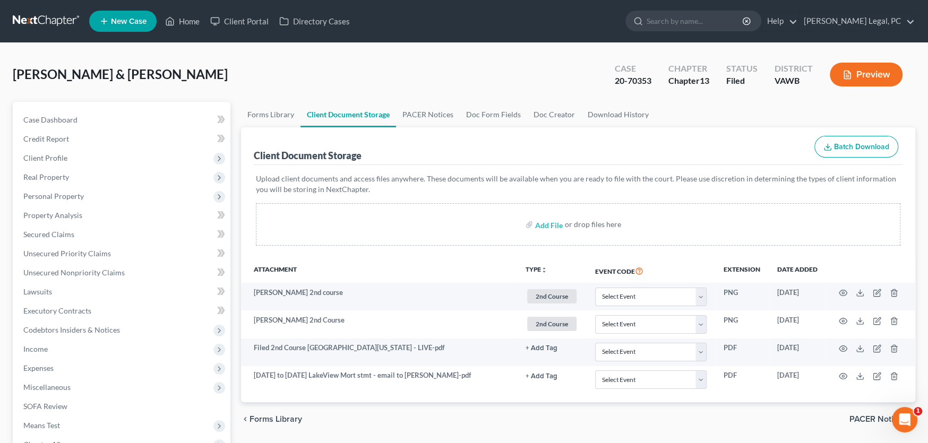
click at [30, 21] on link at bounding box center [47, 21] width 68 height 19
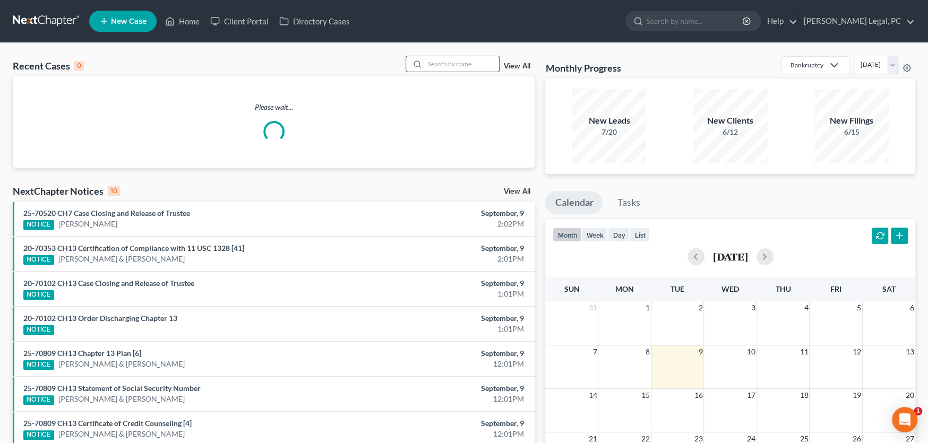
click at [430, 65] on input "search" at bounding box center [462, 63] width 74 height 15
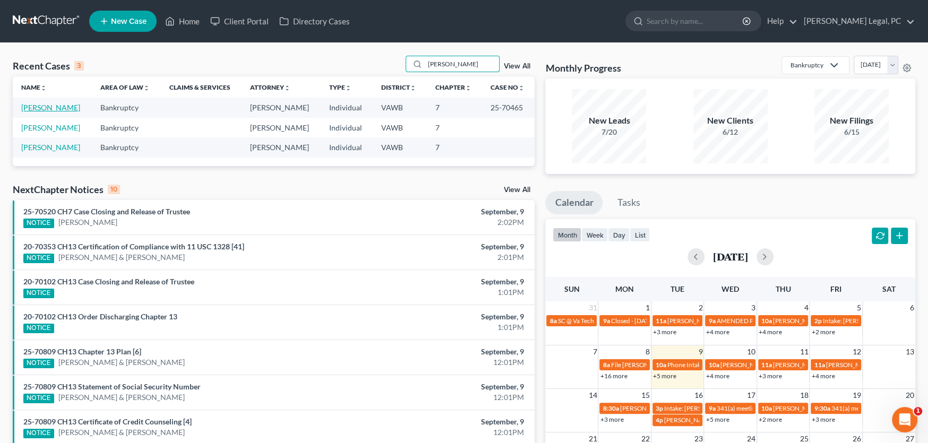
type input "[PERSON_NAME]"
click at [47, 107] on link "[PERSON_NAME]" at bounding box center [50, 107] width 59 height 9
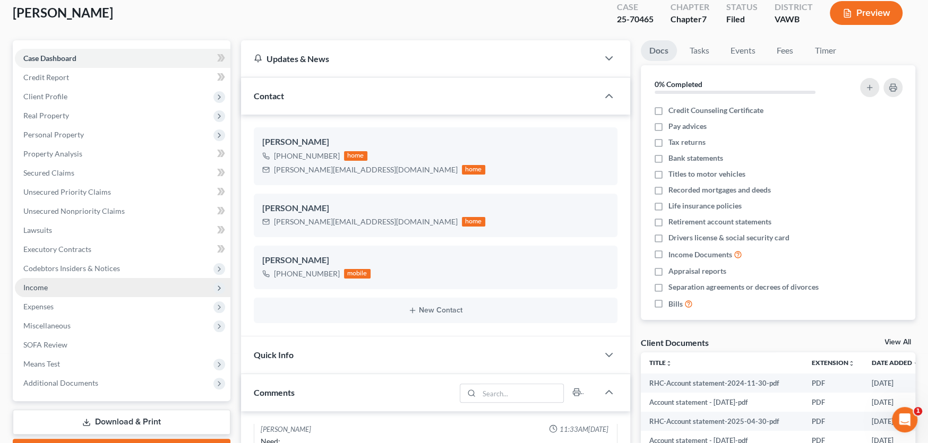
scroll to position [212, 0]
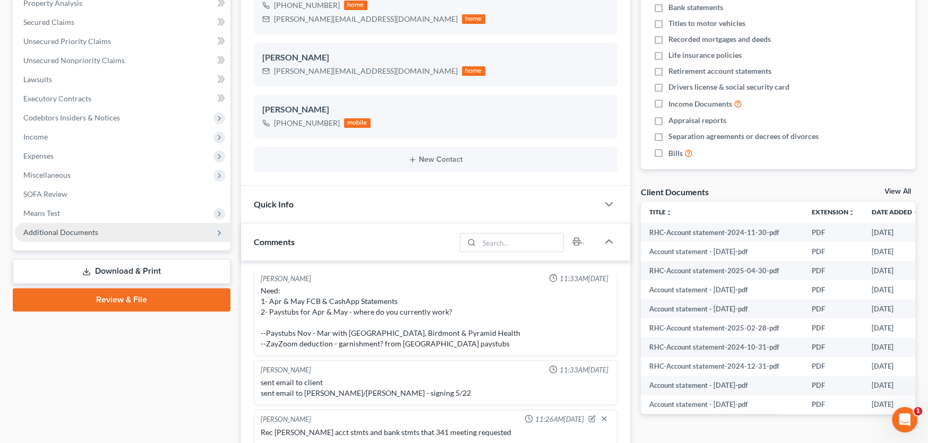
click at [86, 230] on span "Additional Documents" at bounding box center [60, 232] width 75 height 9
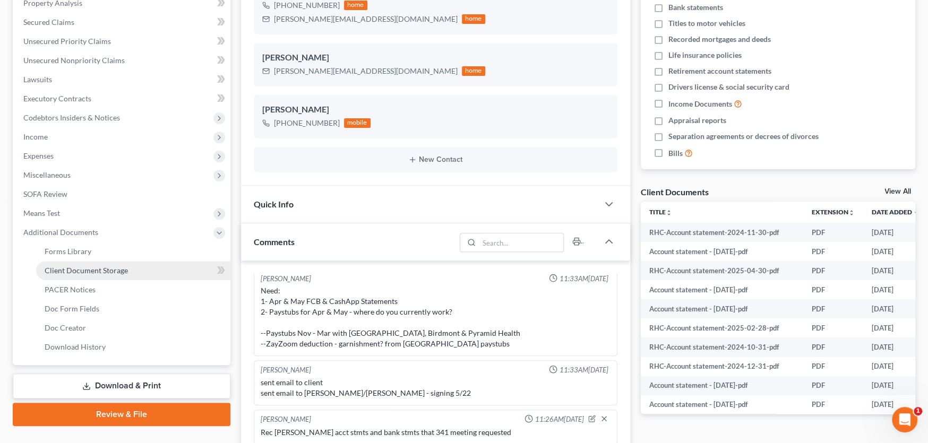
click at [87, 270] on span "Client Document Storage" at bounding box center [86, 270] width 83 height 9
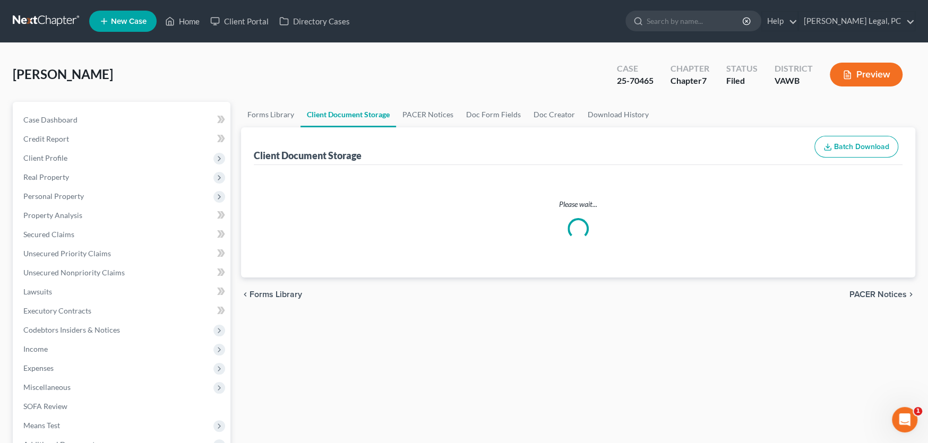
select select "0"
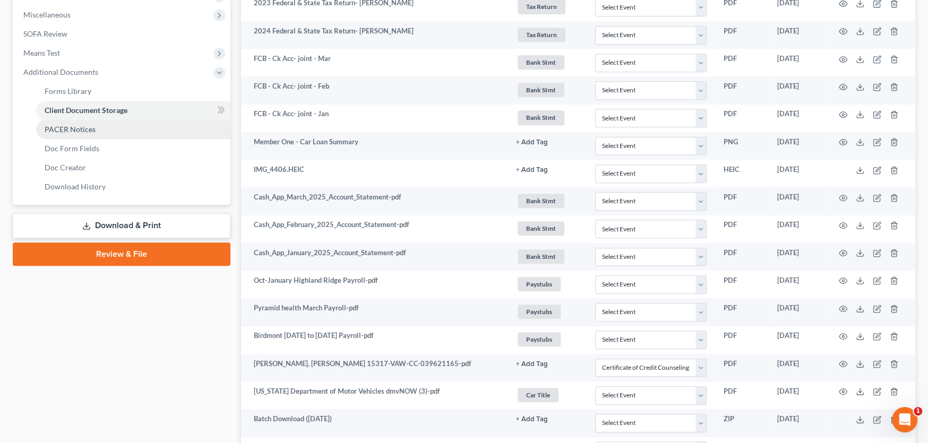
scroll to position [265, 0]
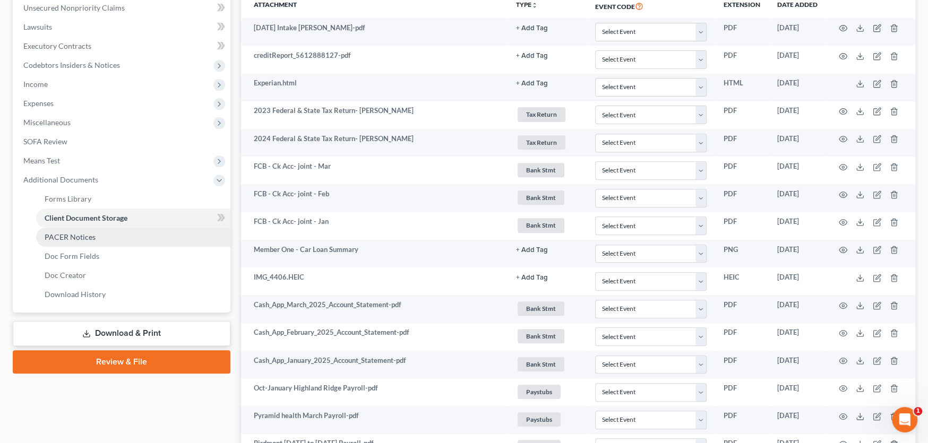
click at [75, 235] on span "PACER Notices" at bounding box center [70, 236] width 51 height 9
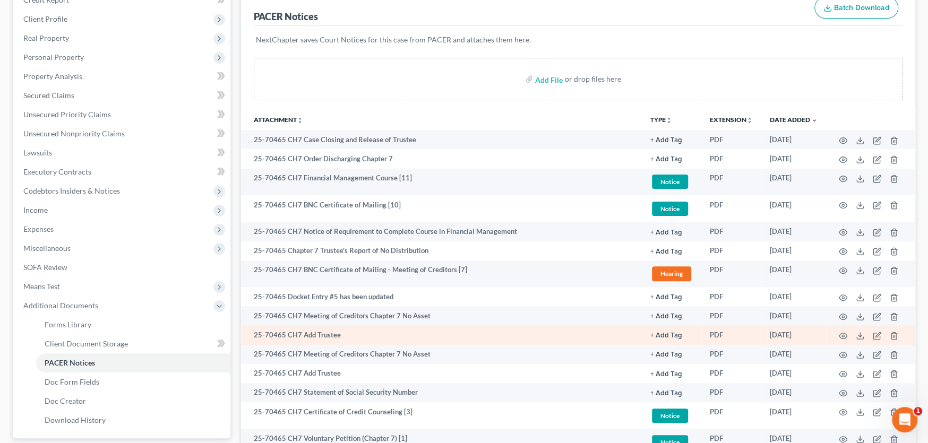
scroll to position [22, 0]
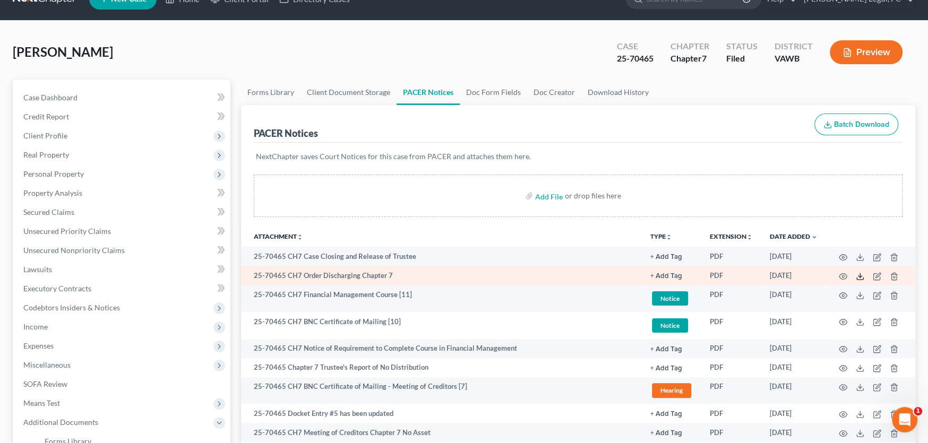
click at [860, 275] on line at bounding box center [860, 275] width 0 height 4
